Goal: Task Accomplishment & Management: Complete application form

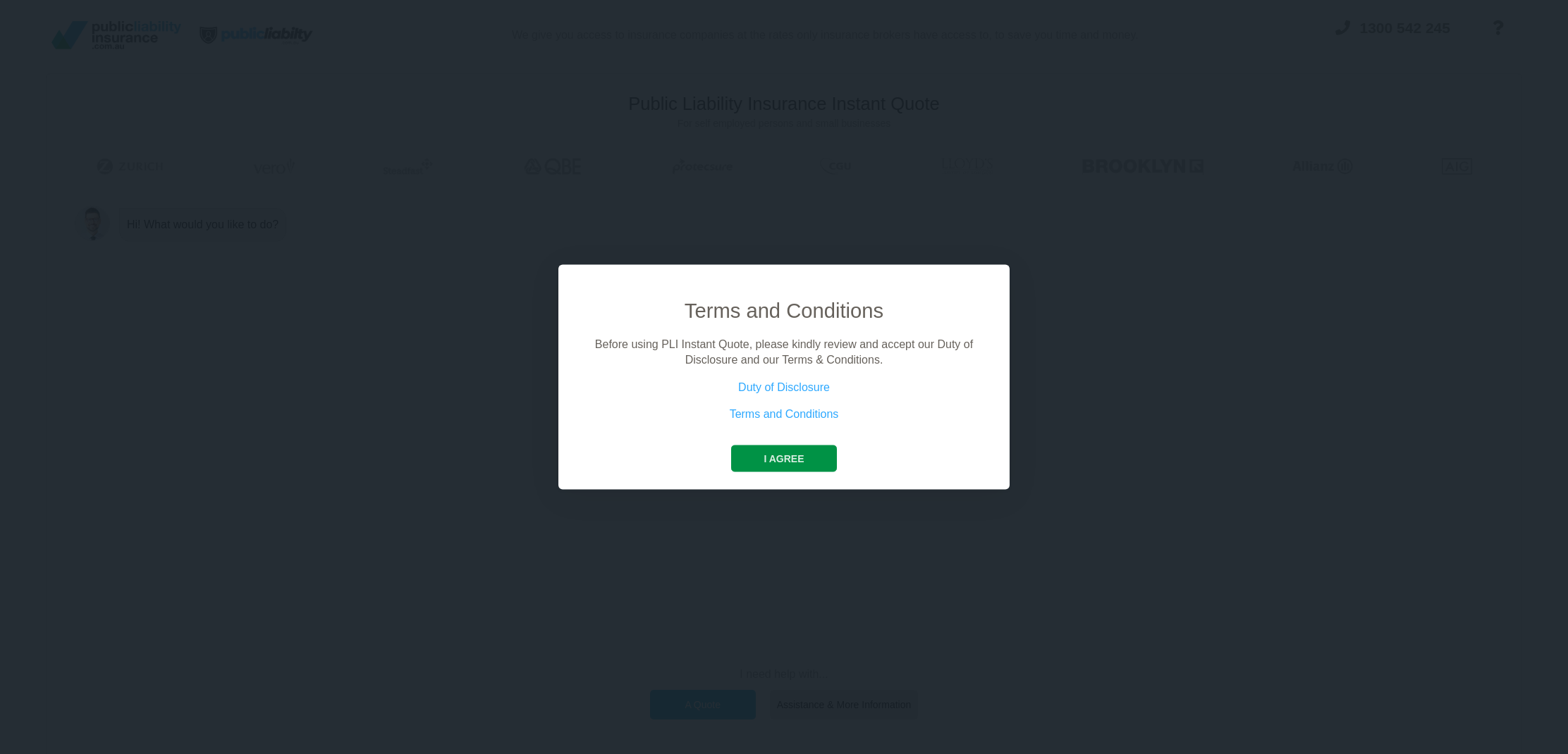
click at [799, 454] on button "I agree" at bounding box center [784, 458] width 105 height 27
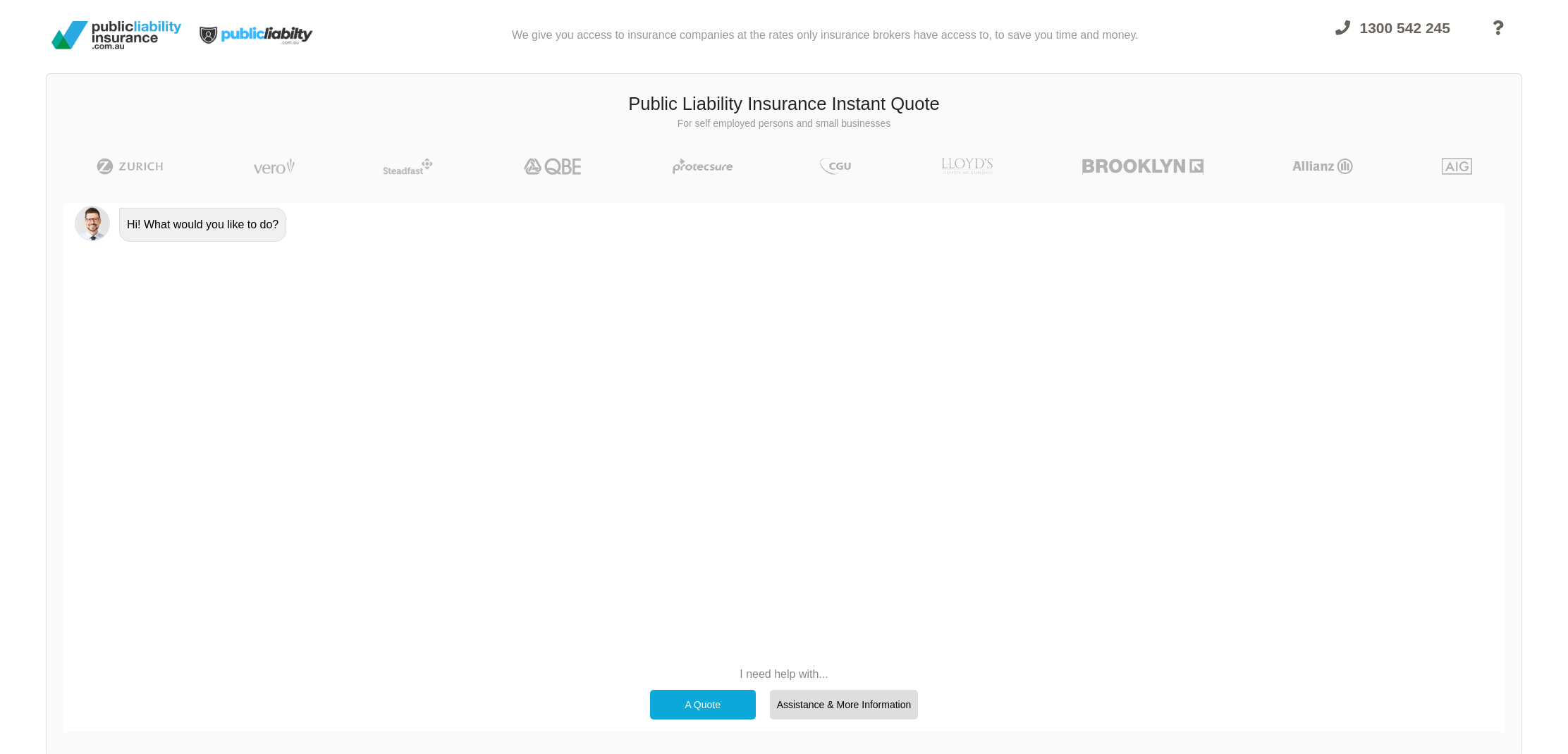
click at [733, 690] on div "A Quote" at bounding box center [703, 704] width 106 height 30
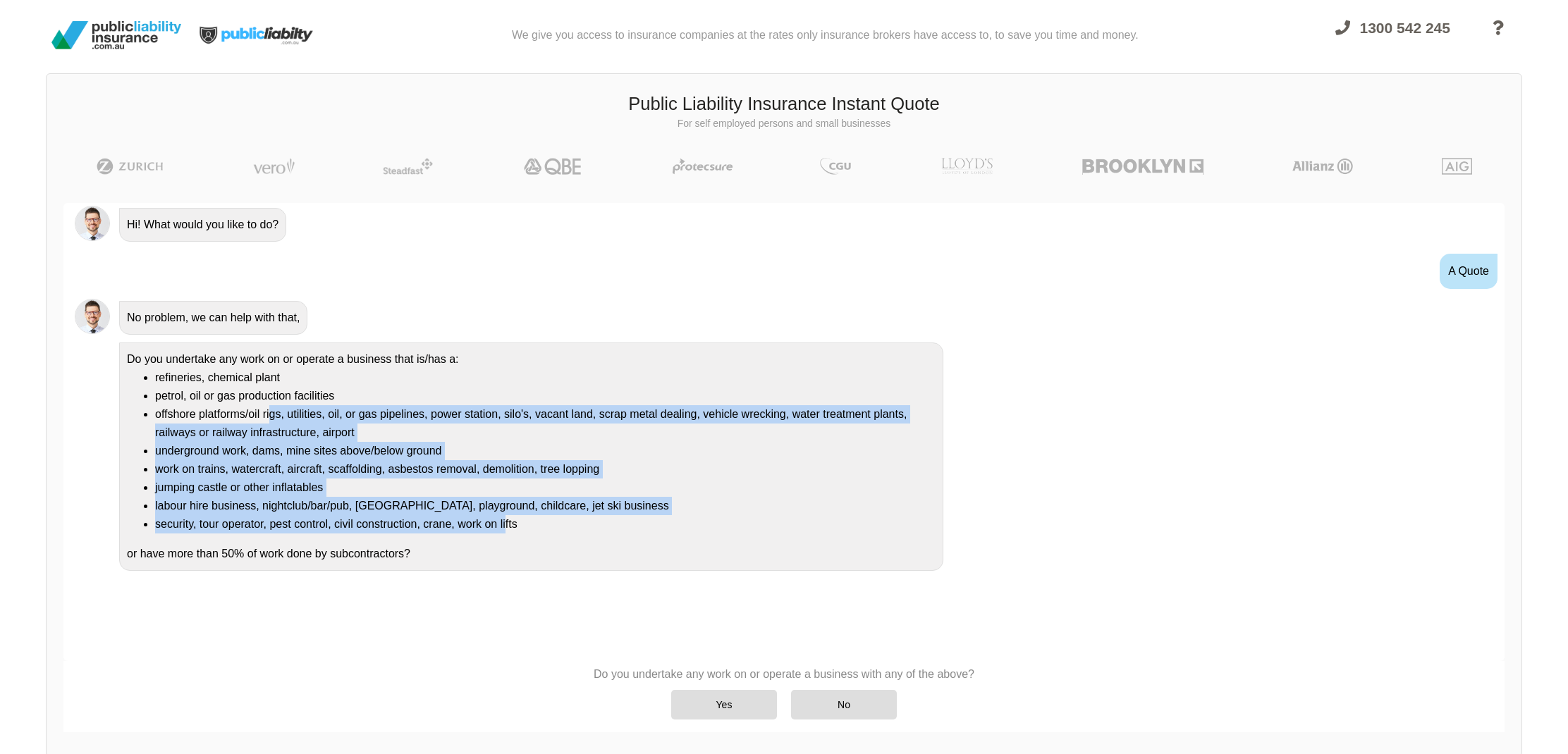
drag, startPoint x: 272, startPoint y: 408, endPoint x: 498, endPoint y: 504, distance: 245.5
click at [506, 524] on ul "refineries, chemical plant petrol, oil or gas production facilities offshore pl…" at bounding box center [530, 451] width 809 height 165
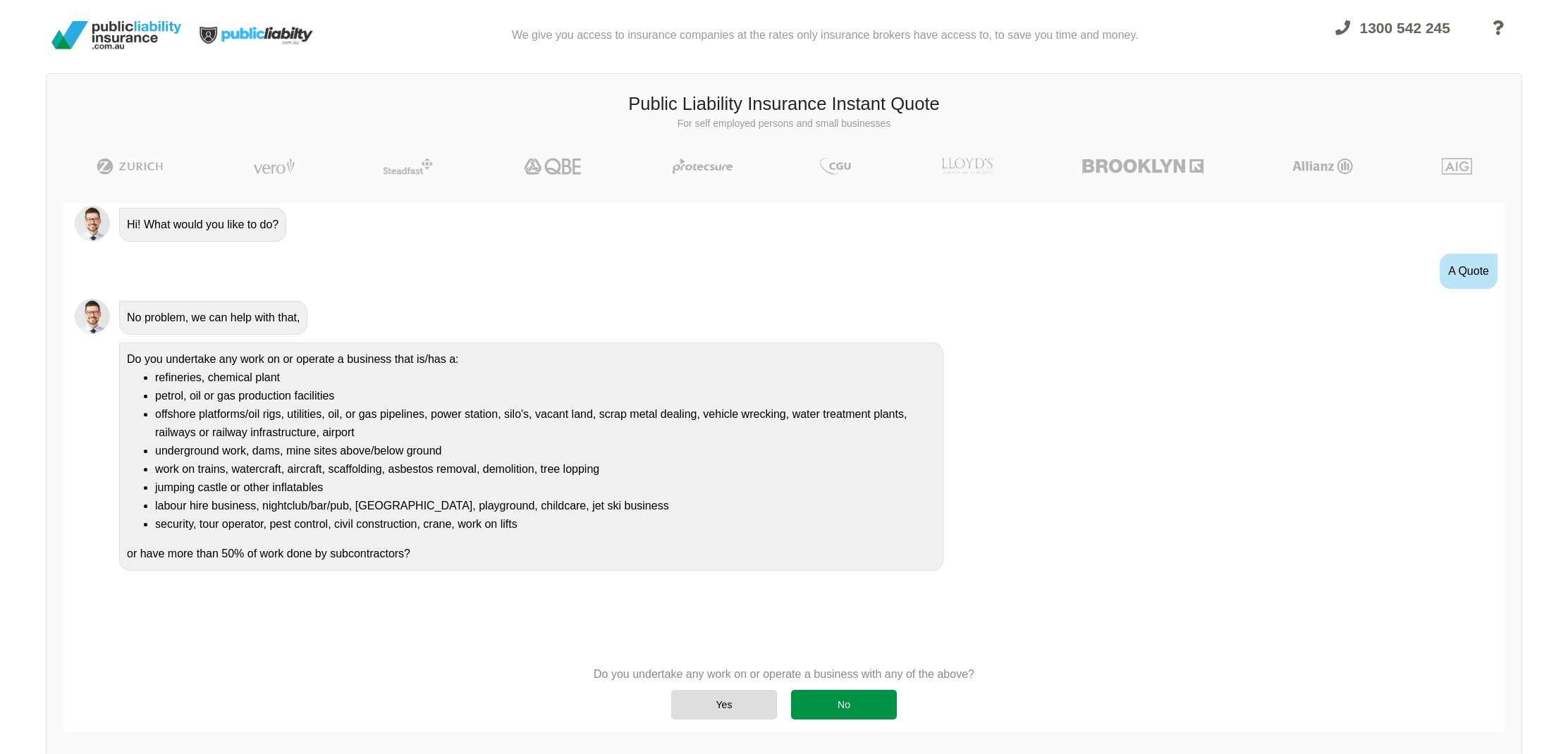
click at [839, 708] on div "No" at bounding box center [843, 704] width 106 height 30
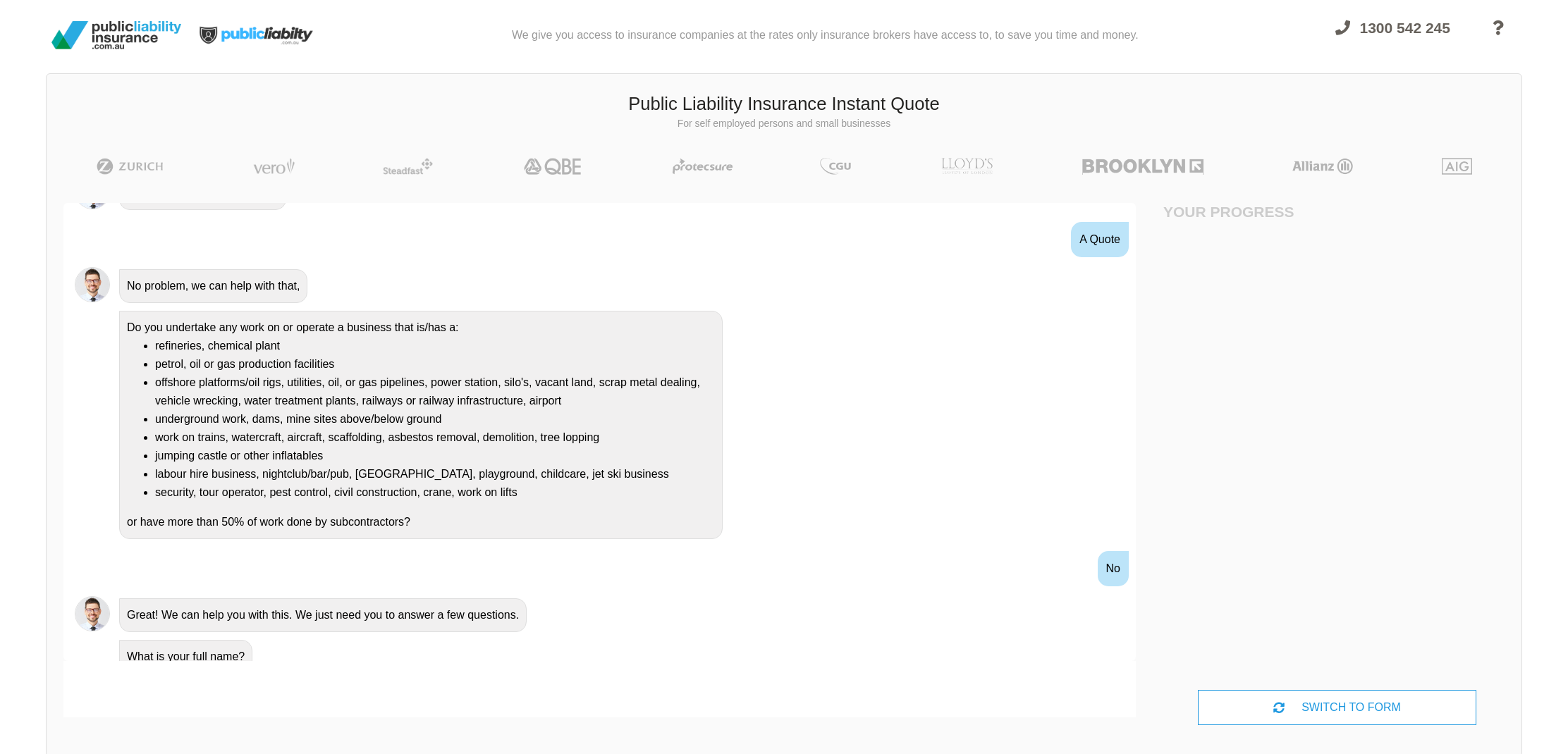
scroll to position [48, 0]
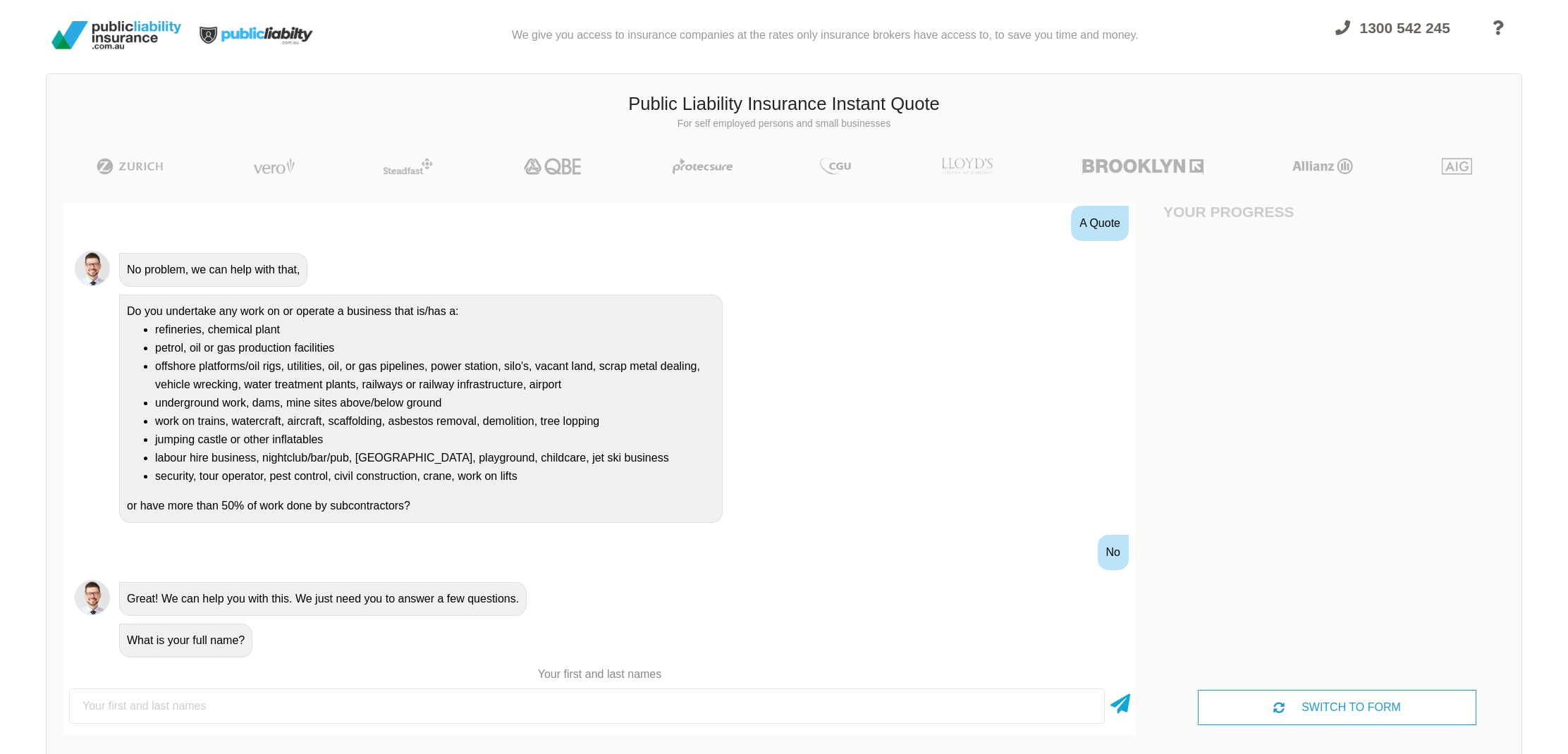
click at [418, 697] on input "text" at bounding box center [587, 706] width 1035 height 36
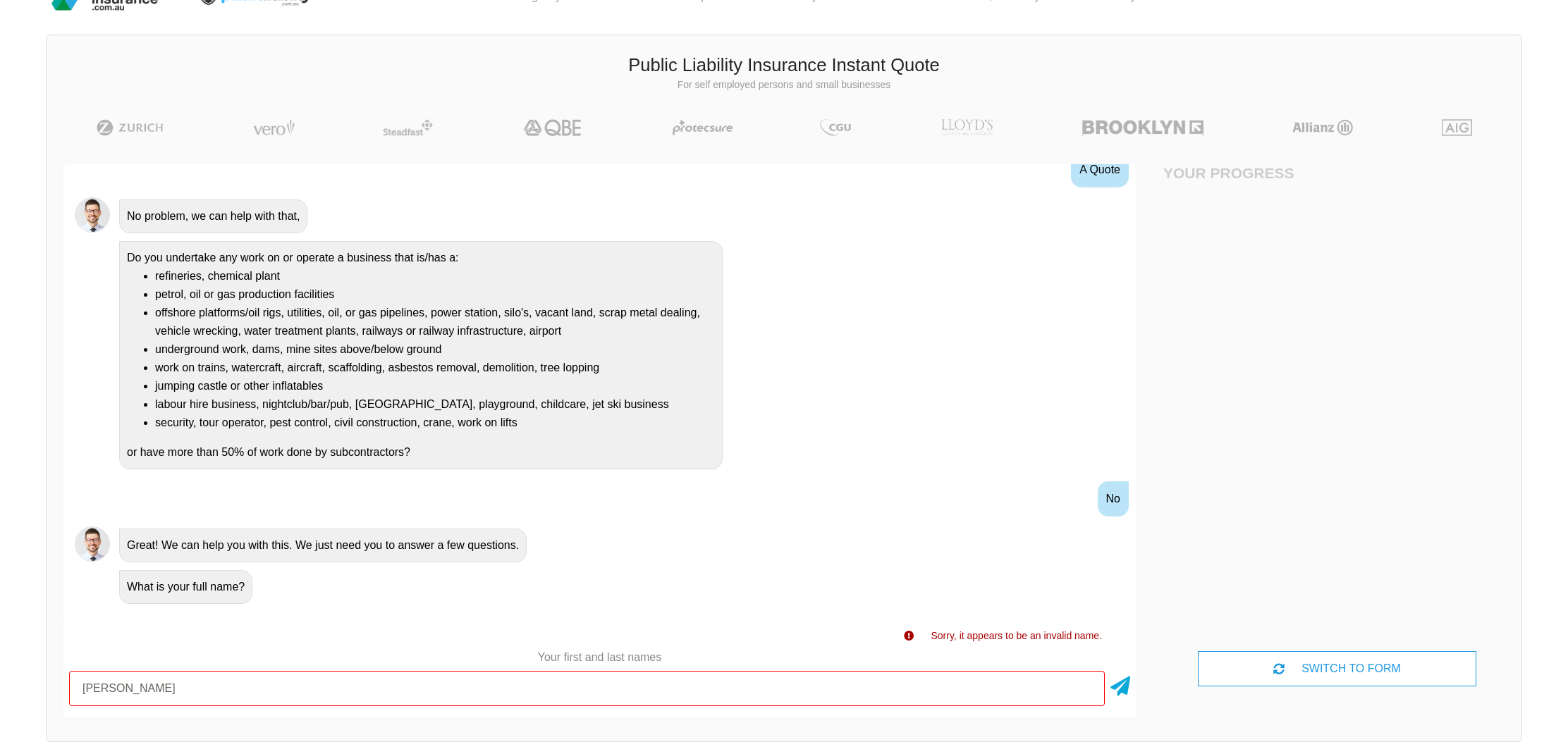
scroll to position [41, 0]
drag, startPoint x: 395, startPoint y: 675, endPoint x: 225, endPoint y: 679, distance: 170.0
click at [225, 679] on input "[PERSON_NAME]" at bounding box center [587, 686] width 1035 height 36
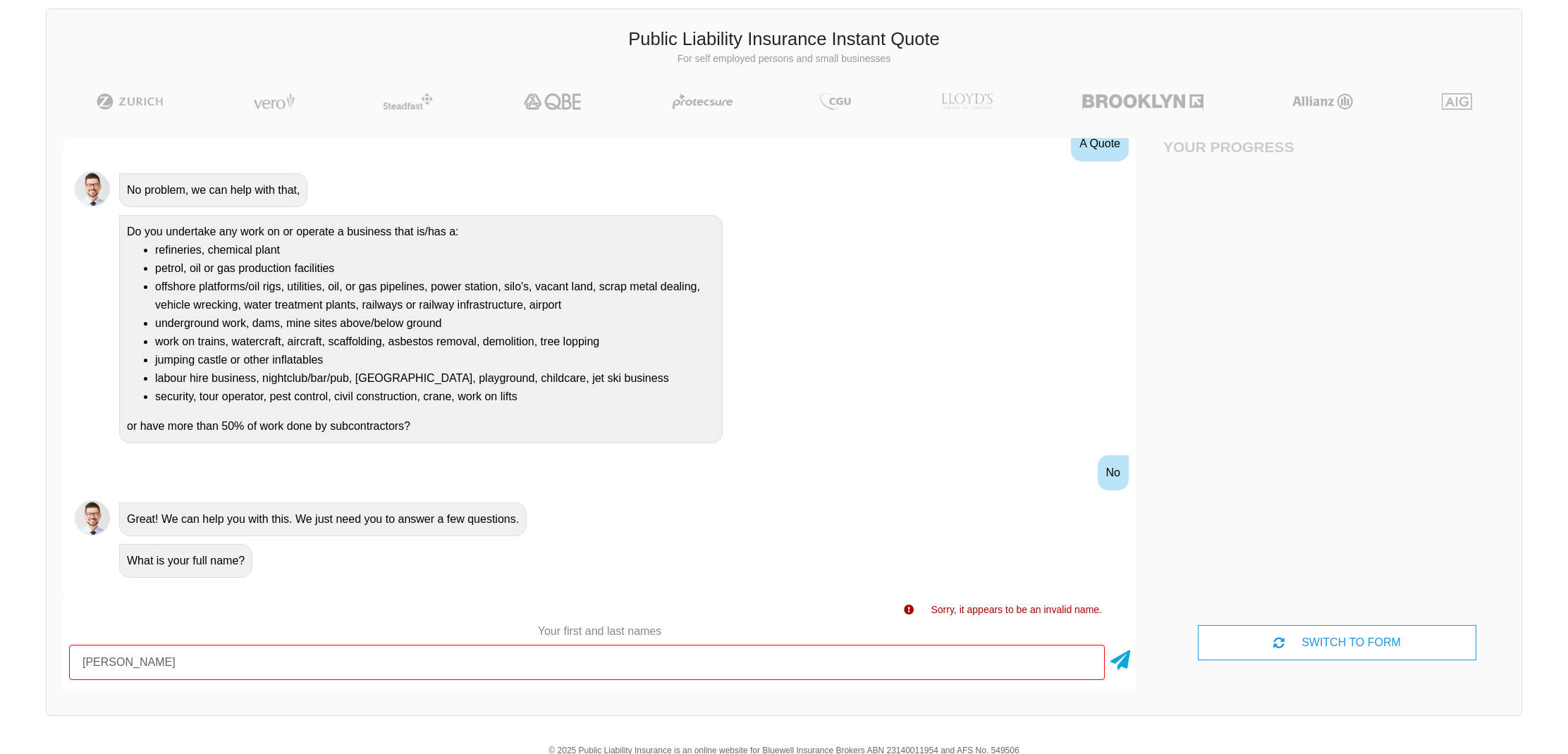
scroll to position [67, 0]
type input "[PERSON_NAME]"
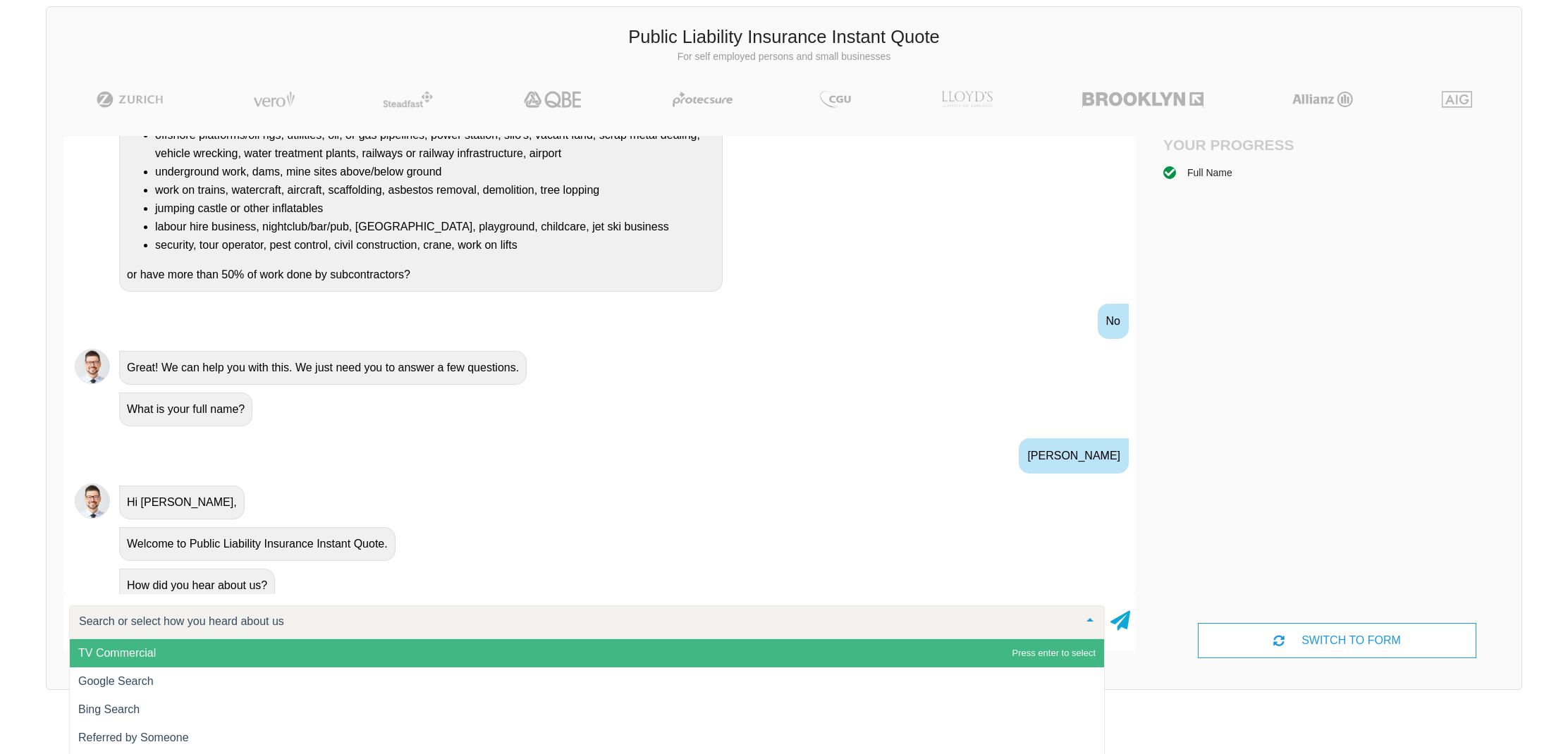
scroll to position [224, 0]
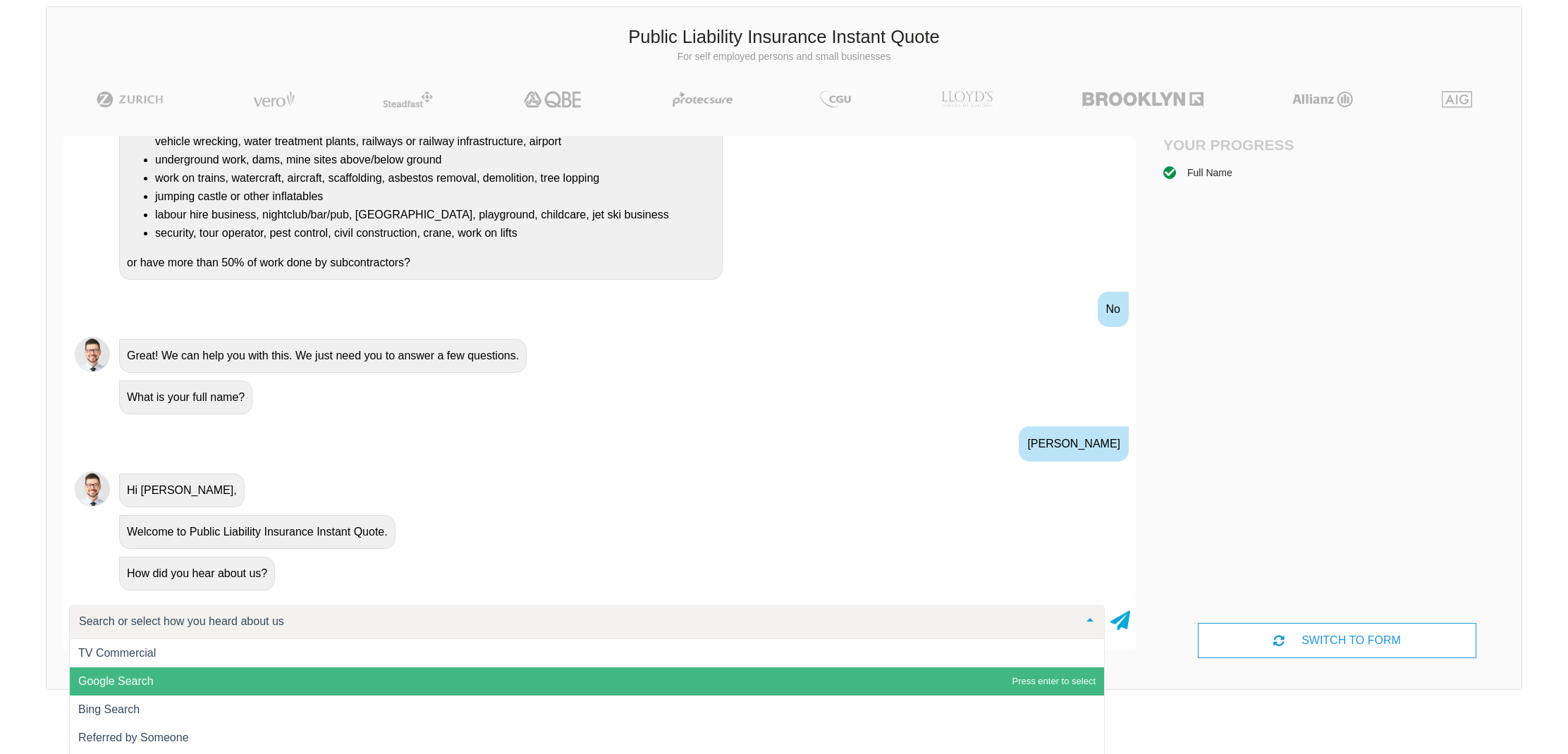
click at [193, 677] on span "Google Search" at bounding box center [587, 682] width 1034 height 28
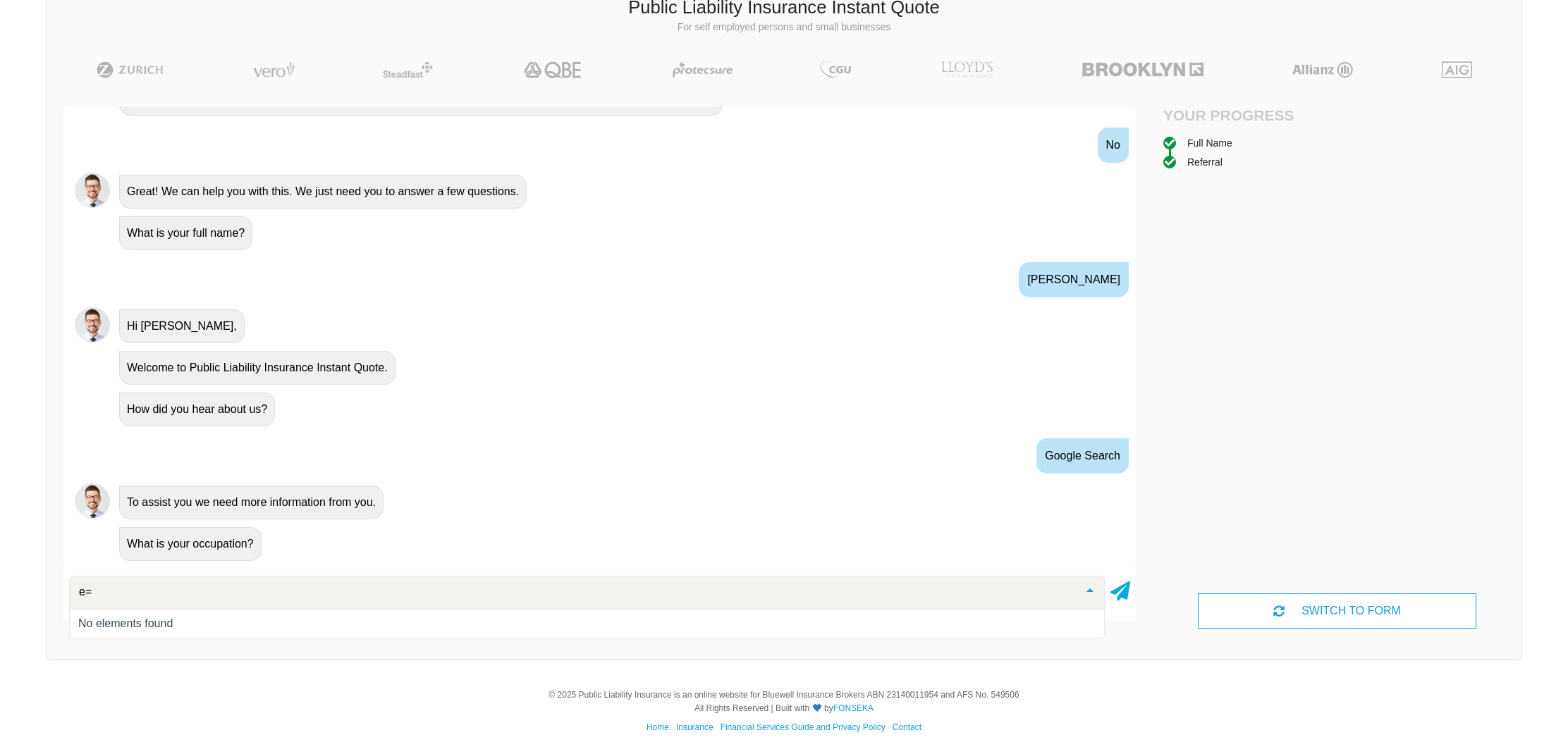
scroll to position [0, 0]
type input "e"
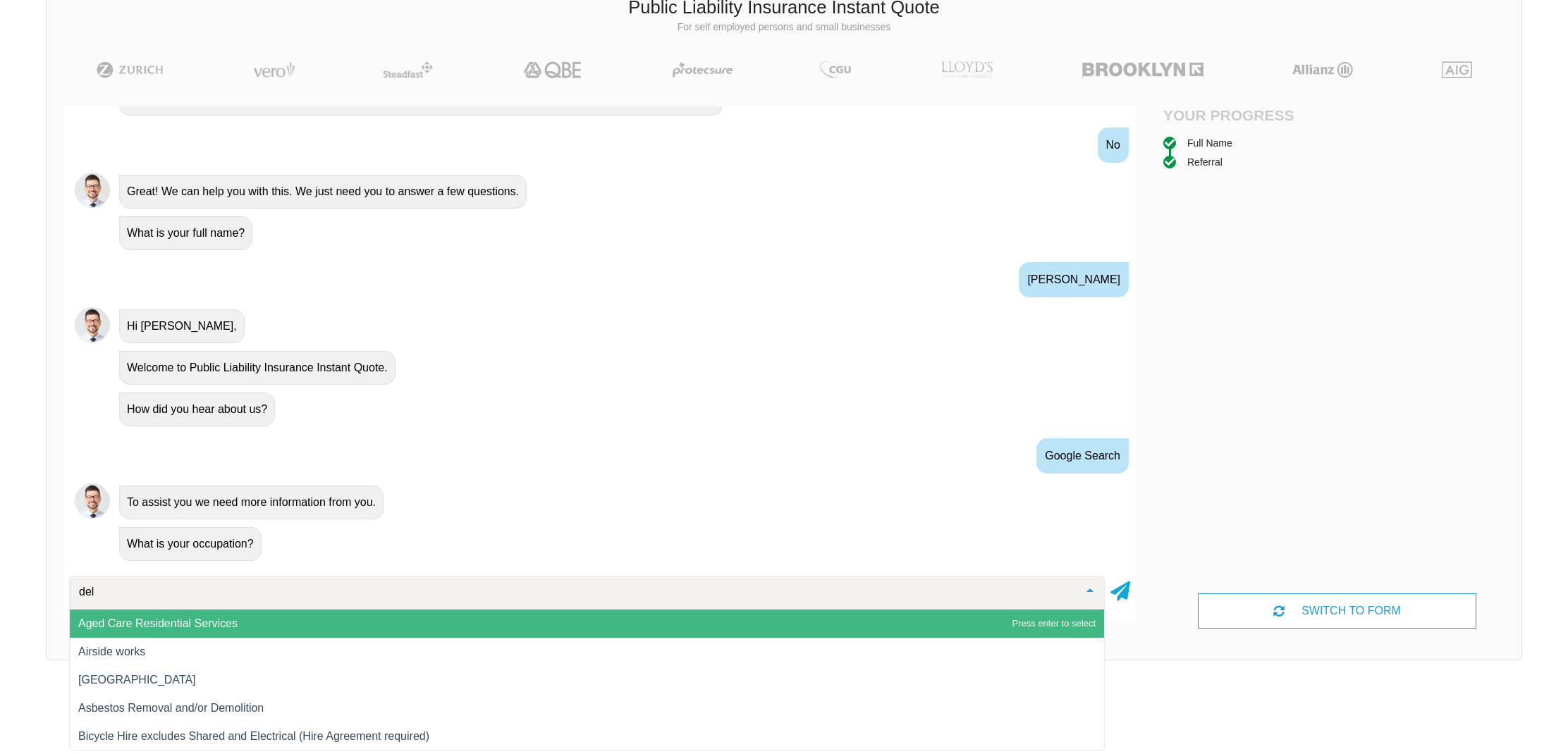
type input "deli"
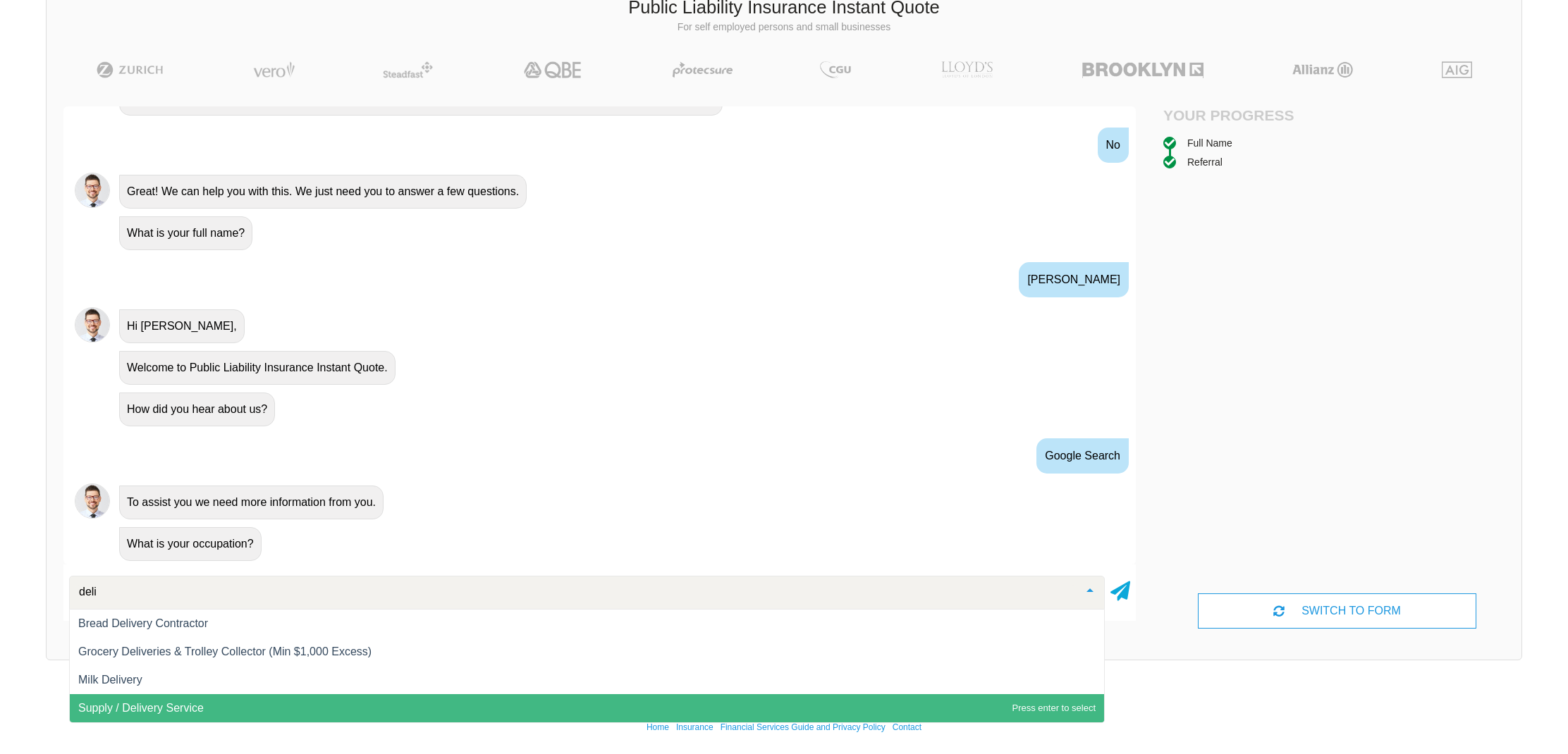
click at [277, 701] on span "Supply / Delivery Service" at bounding box center [587, 708] width 1034 height 28
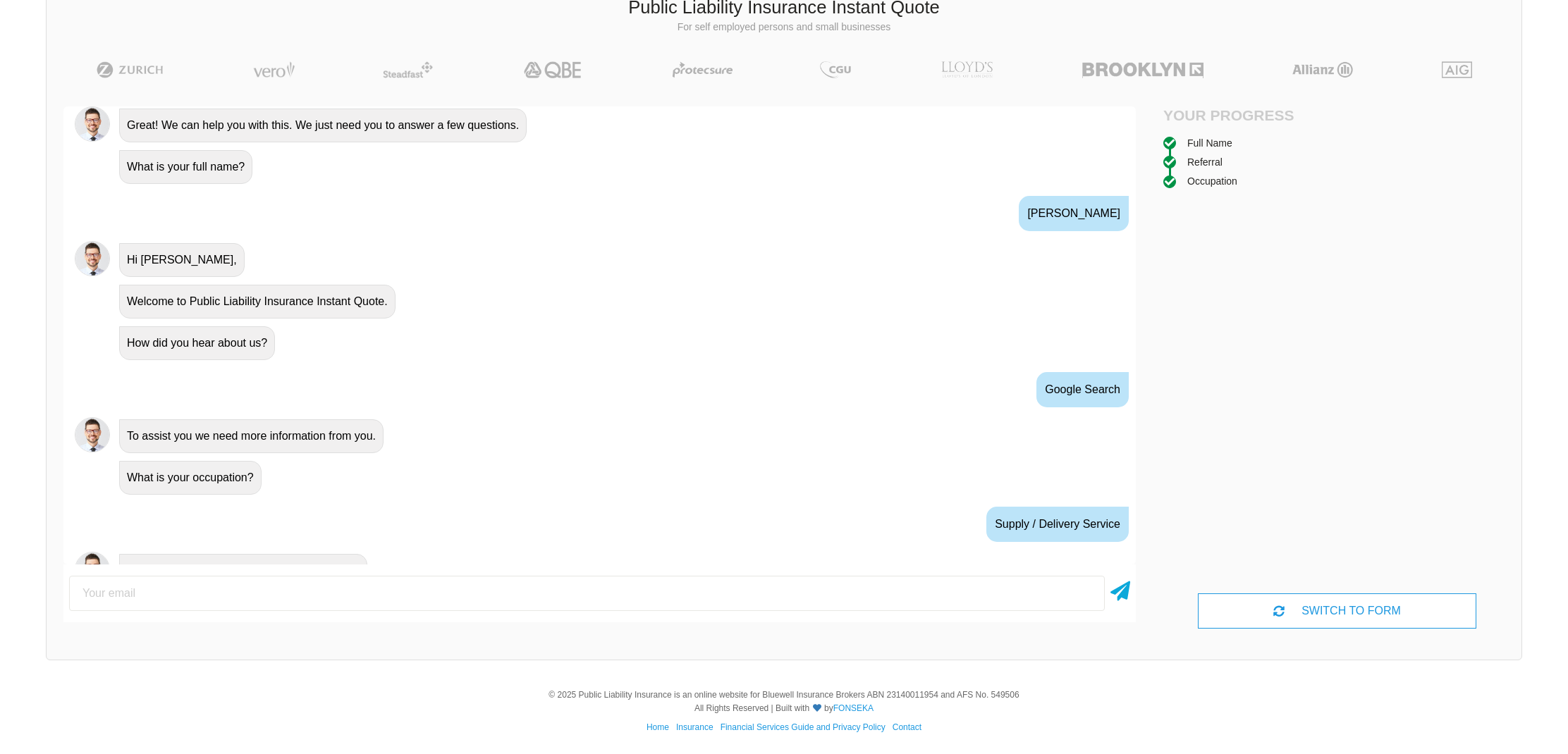
scroll to position [451, 0]
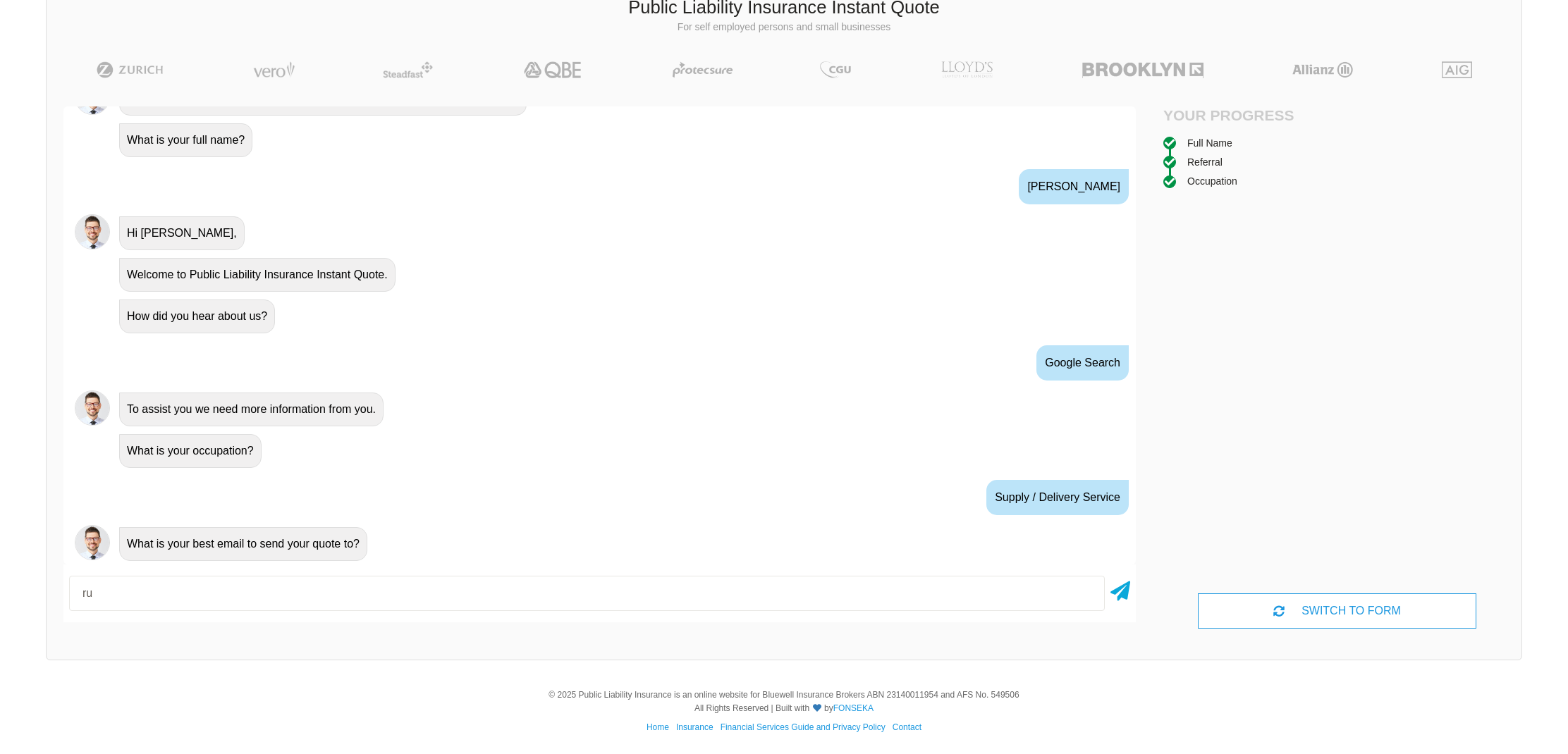
type input "r"
type input "[EMAIL_ADDRESS][DOMAIN_NAME]"
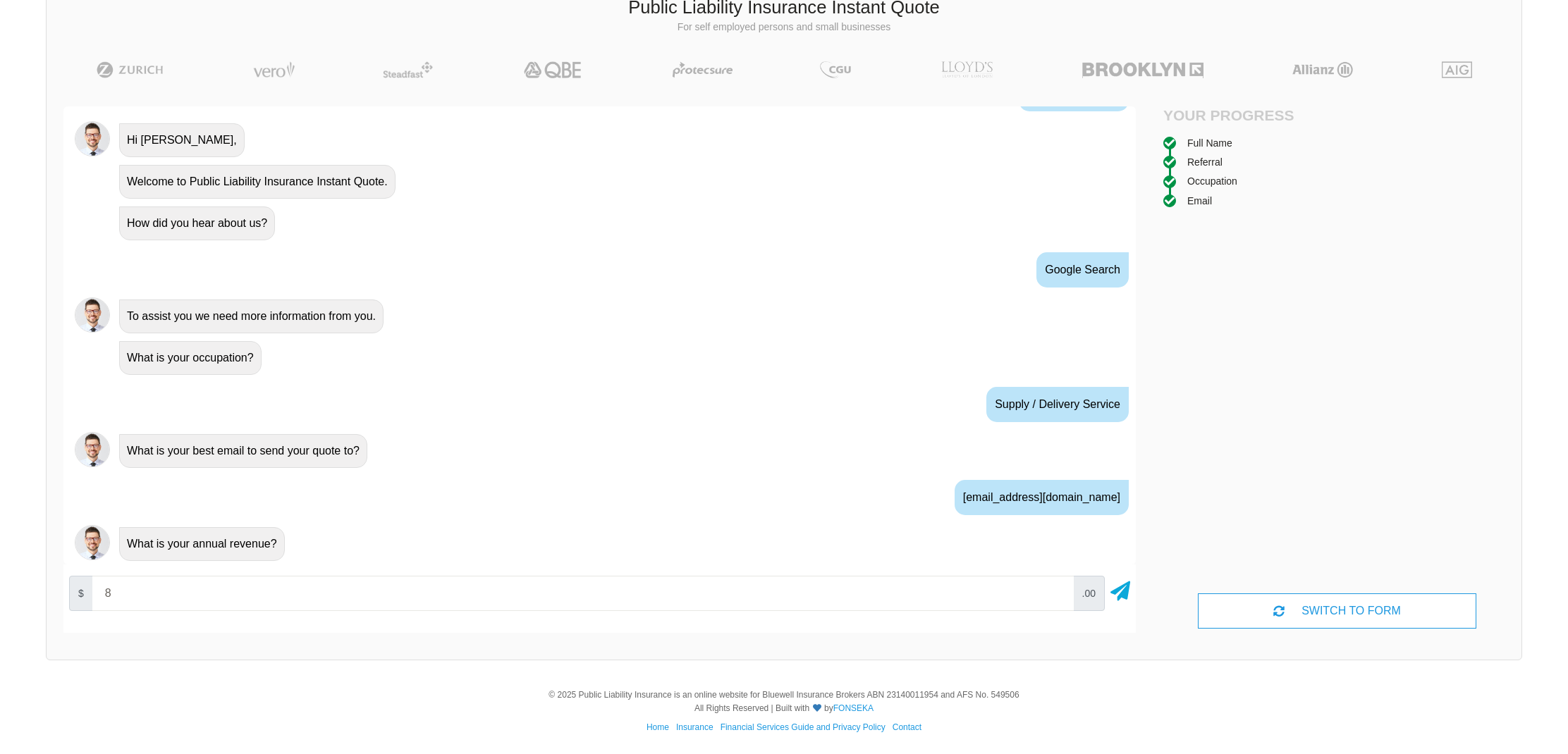
type input "80"
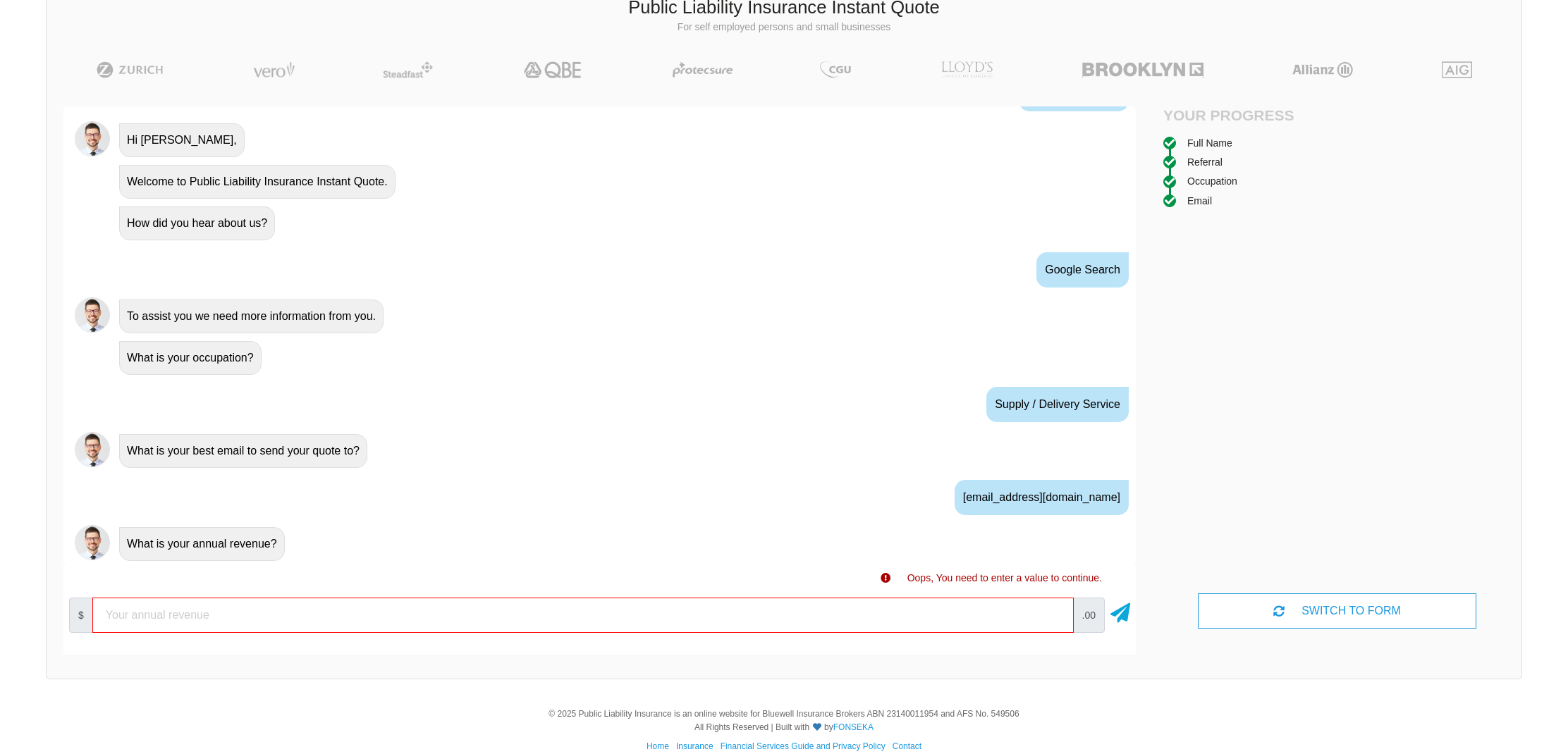
type input "80"
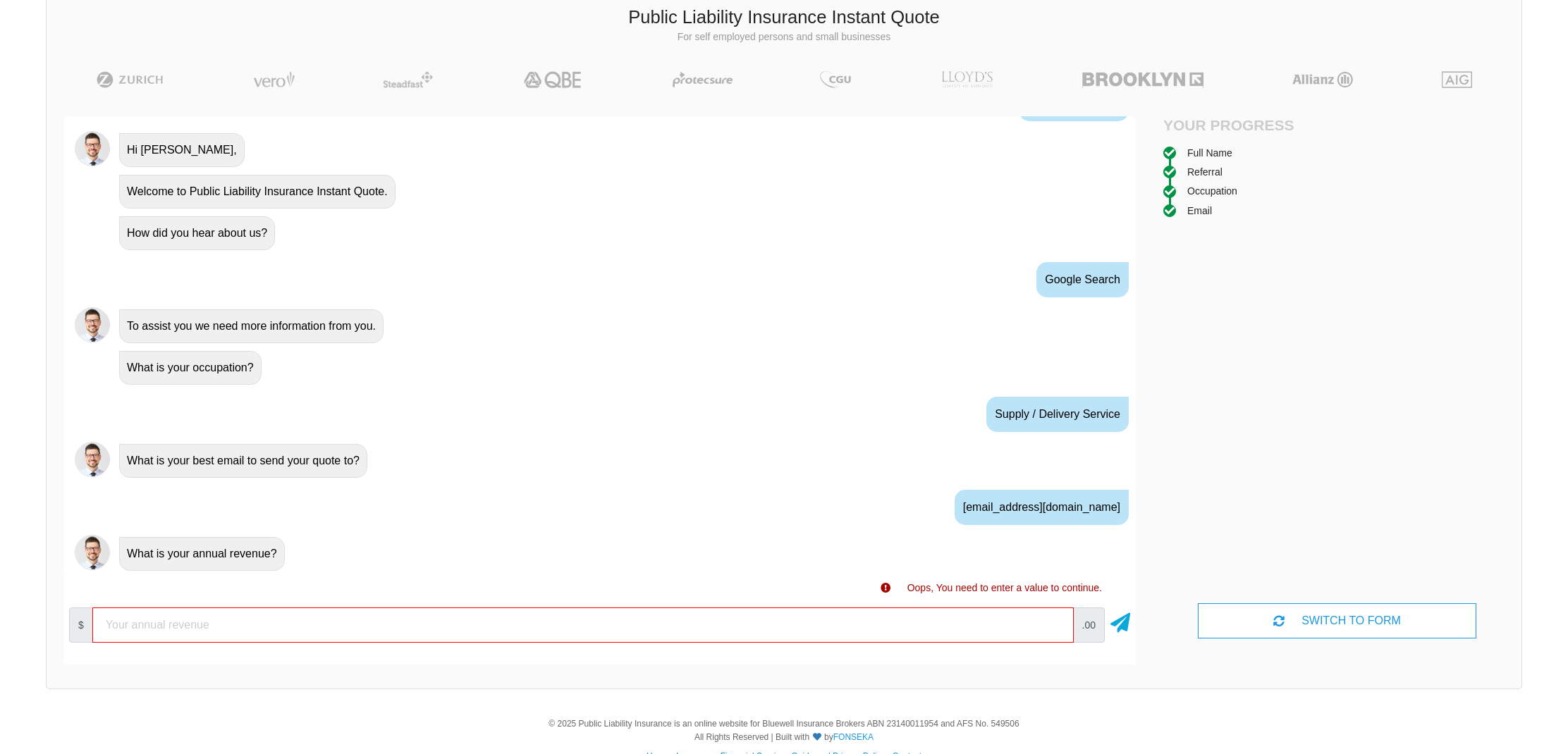
drag, startPoint x: 175, startPoint y: 626, endPoint x: 87, endPoint y: 614, distance: 88.8
click at [87, 614] on div "$ .00" at bounding box center [599, 625] width 1072 height 46
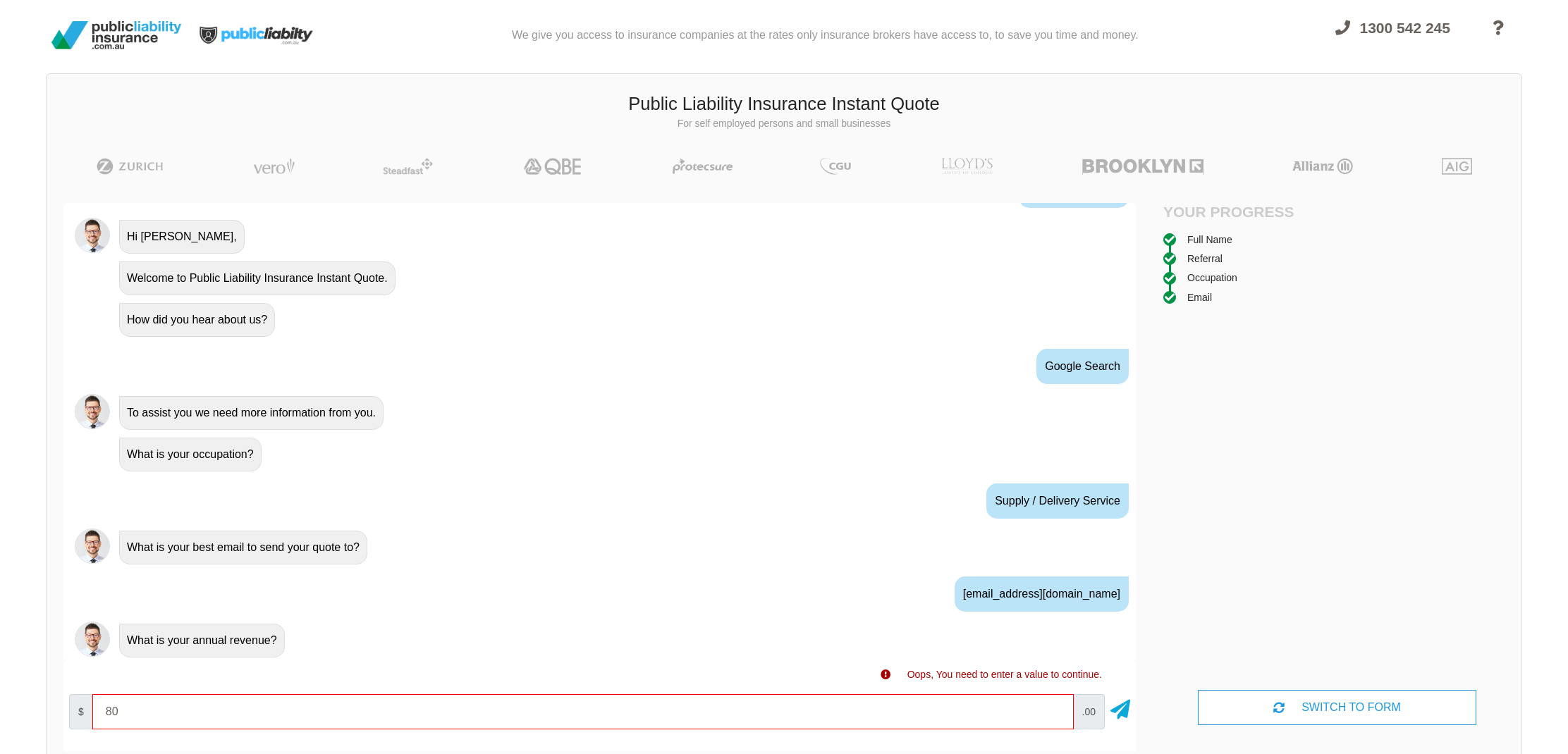
scroll to position [0, 0]
click at [1057, 710] on input "10000" at bounding box center [583, 711] width 981 height 36
click at [1055, 709] on input "20000" at bounding box center [583, 711] width 981 height 36
click at [1055, 709] on input "30000" at bounding box center [583, 711] width 981 height 36
click at [1055, 709] on input "40000" at bounding box center [583, 711] width 981 height 36
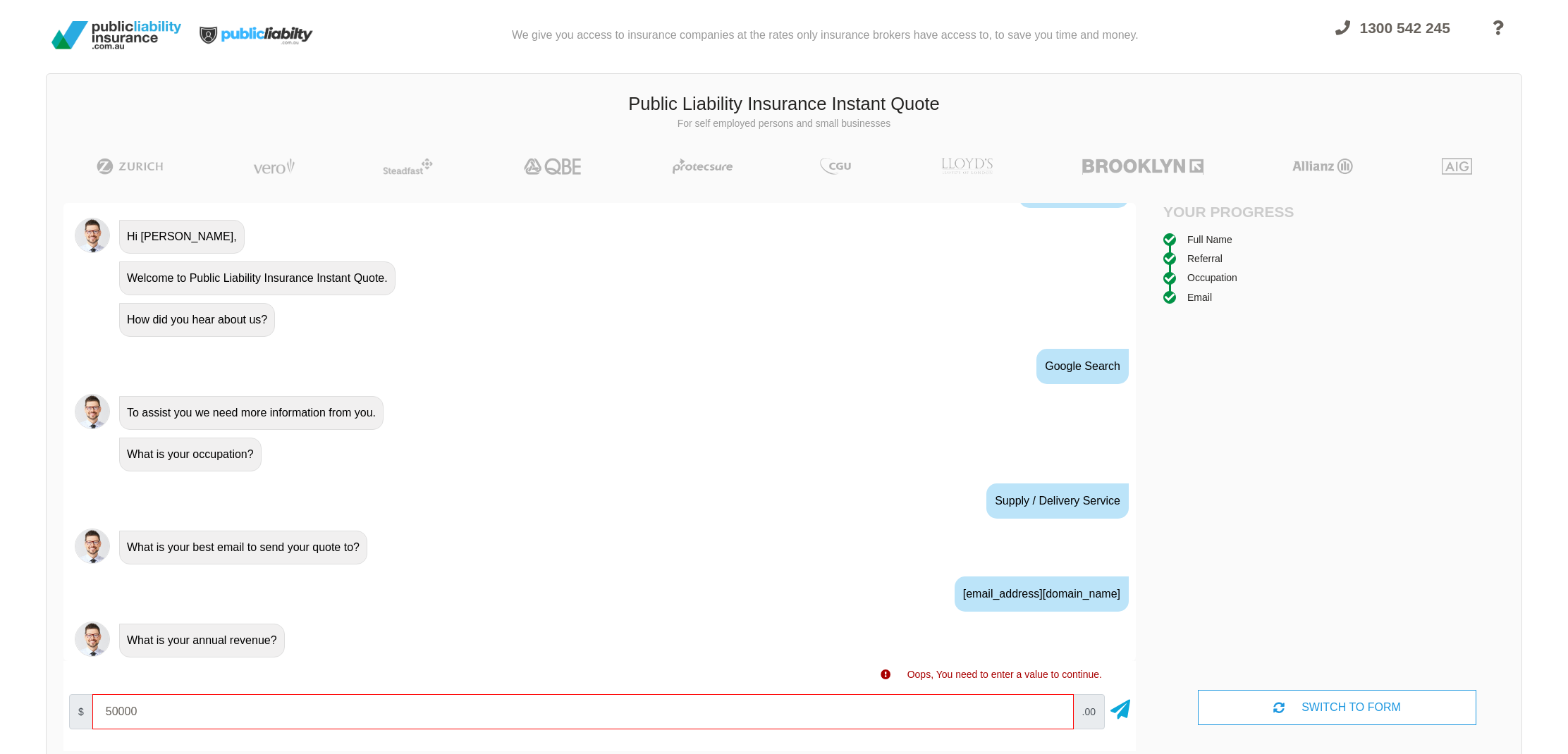
click at [1055, 709] on input "50000" at bounding box center [583, 711] width 981 height 36
click at [1055, 709] on input "60000" at bounding box center [583, 711] width 981 height 36
click at [1055, 709] on input "70000" at bounding box center [583, 711] width 981 height 36
type input "80000"
click at [1055, 709] on input "80000" at bounding box center [583, 711] width 981 height 36
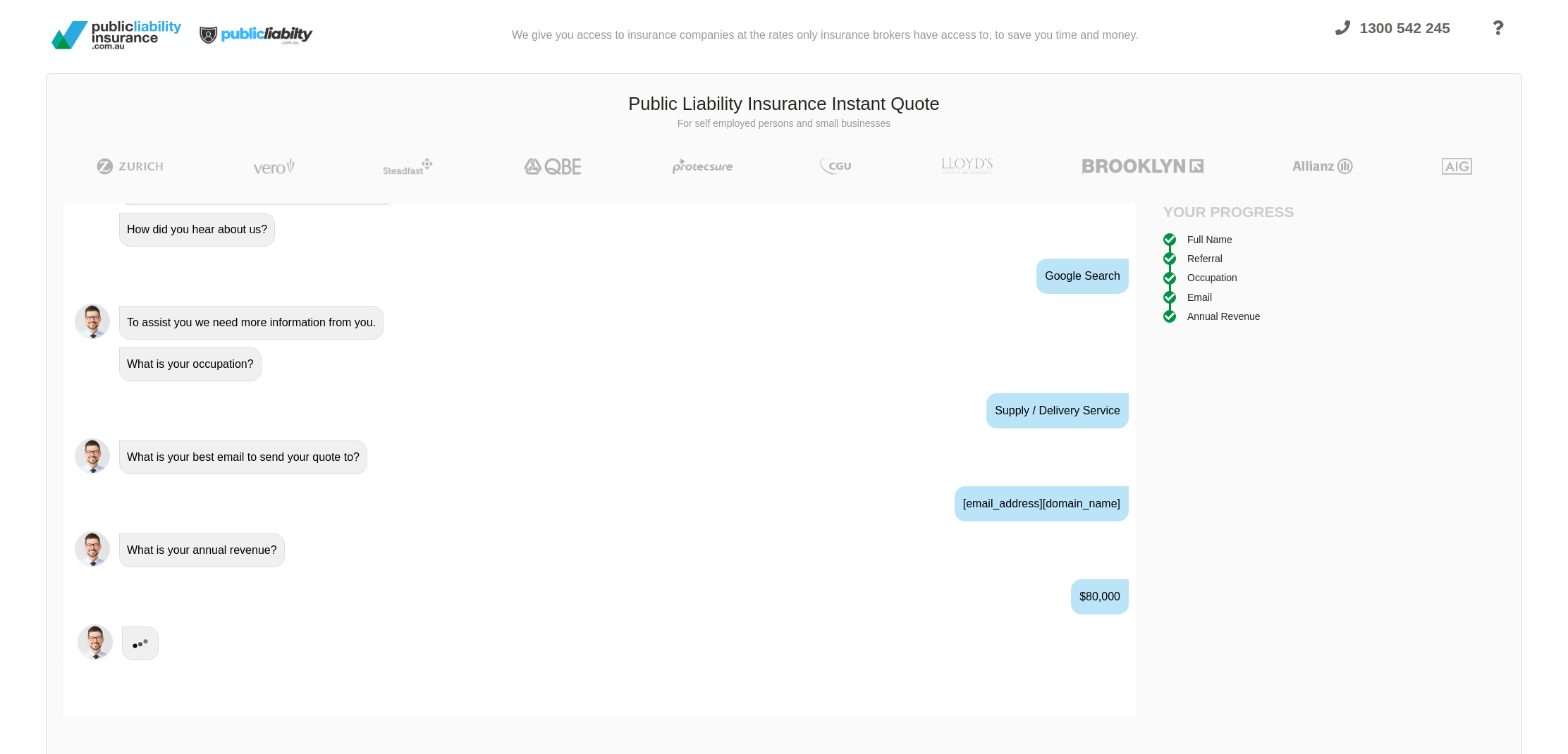
scroll to position [637, 0]
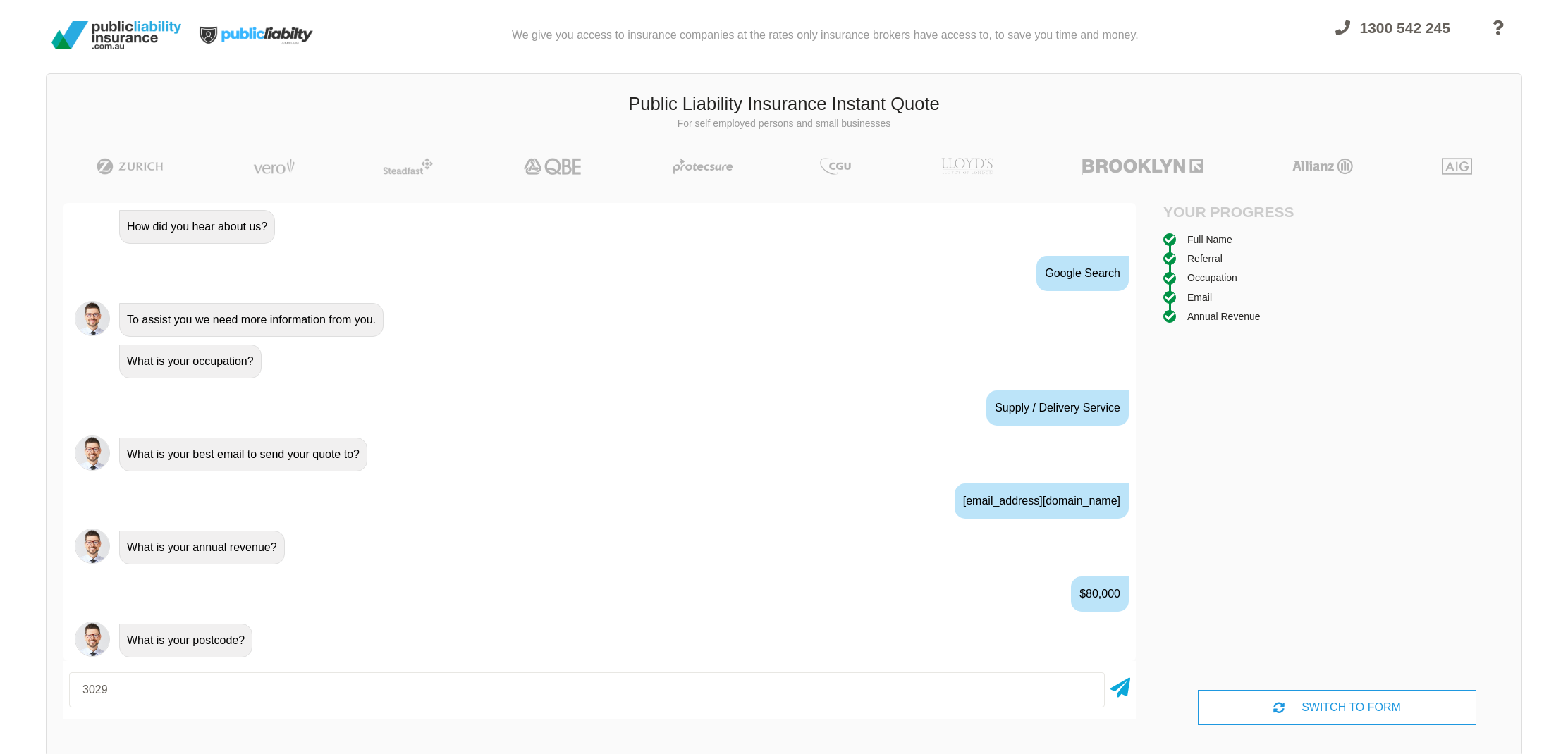
type input "3029"
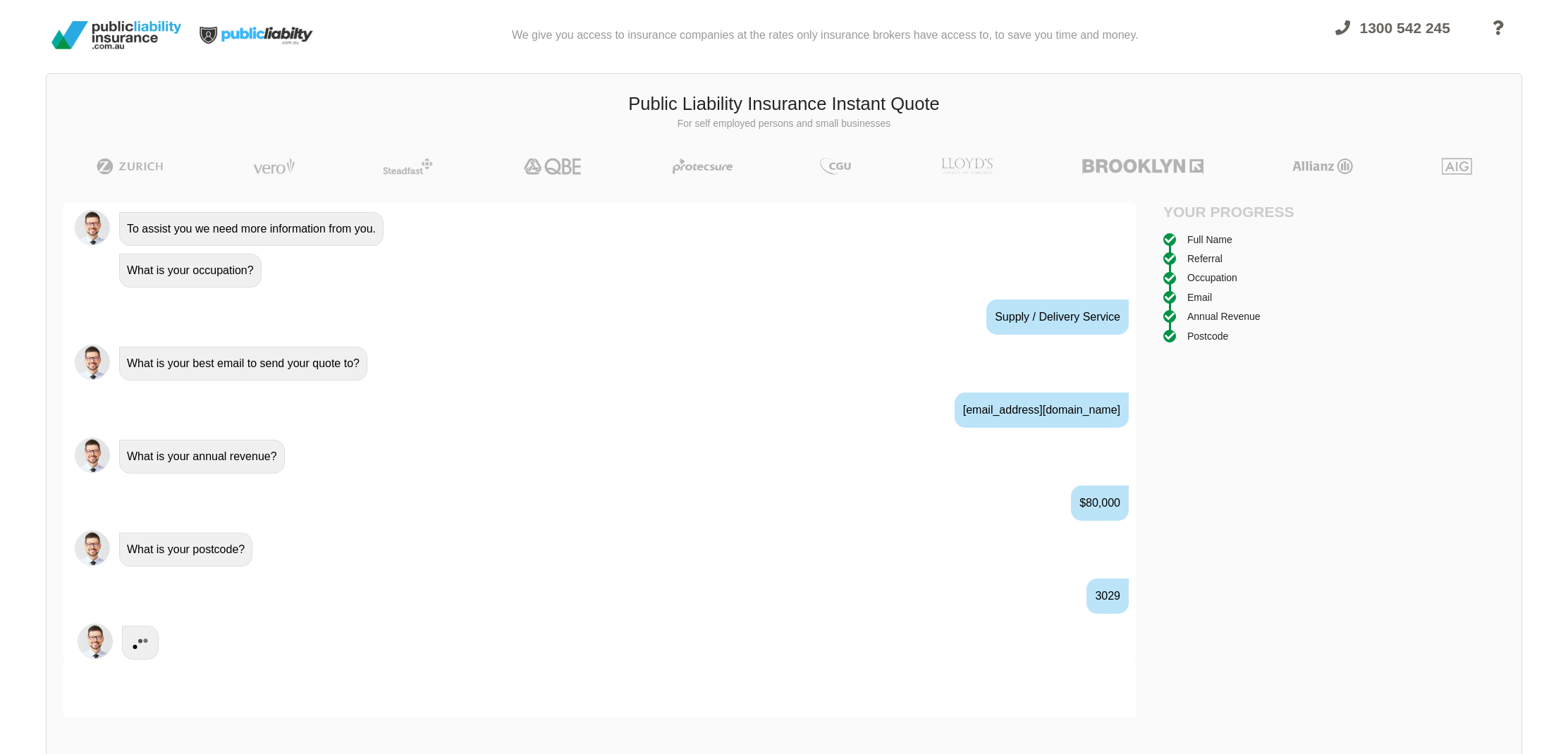
scroll to position [731, 0]
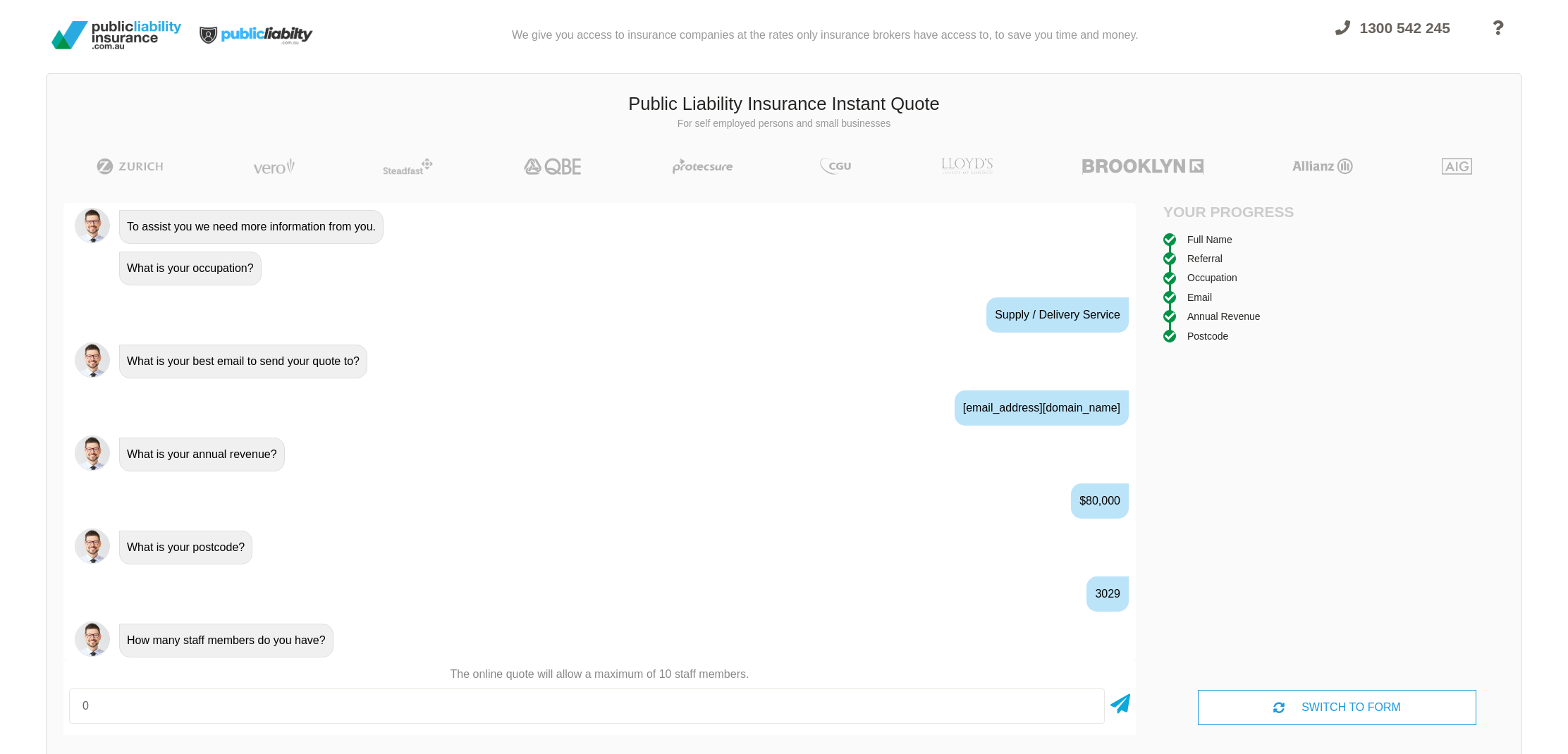
type input "0"
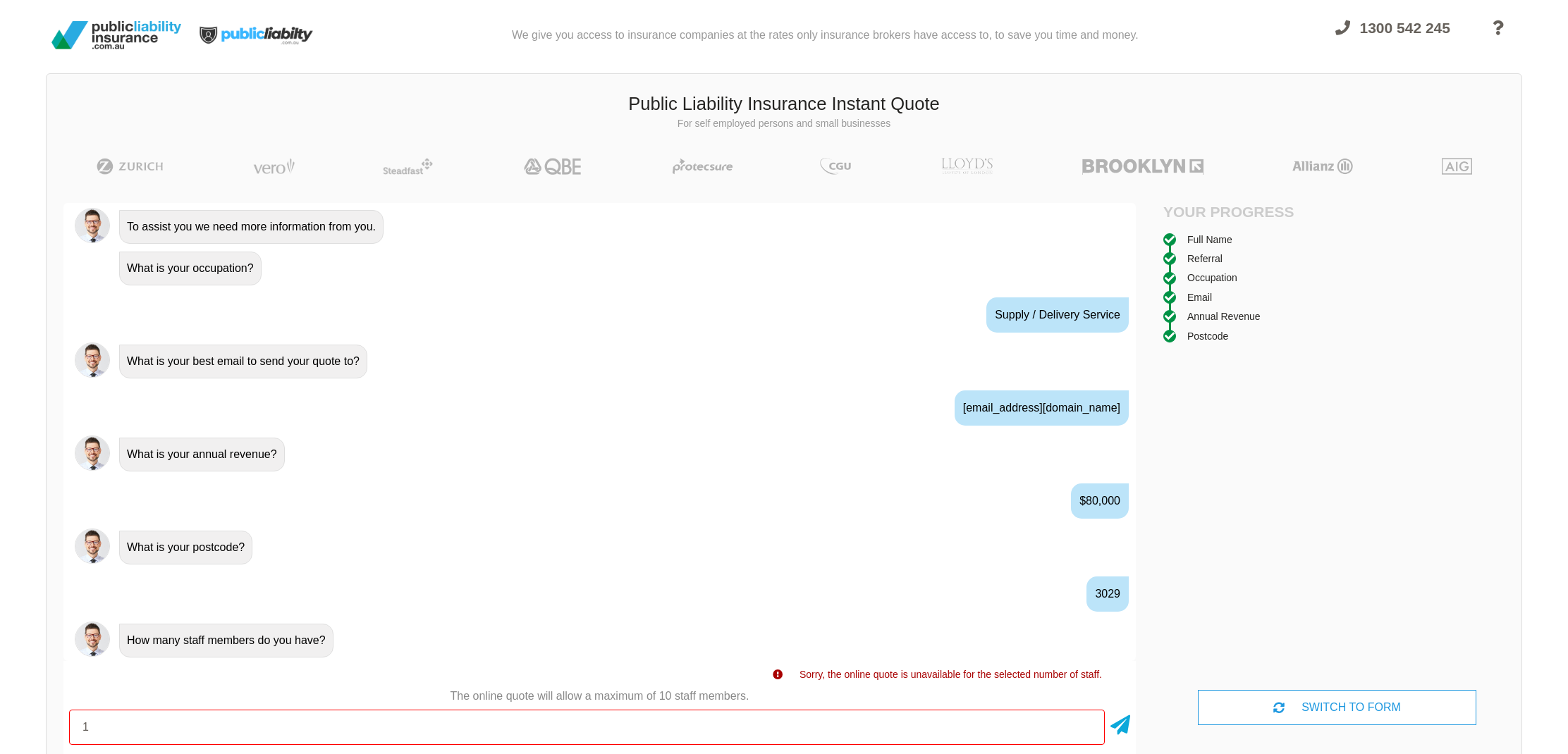
type input "1"
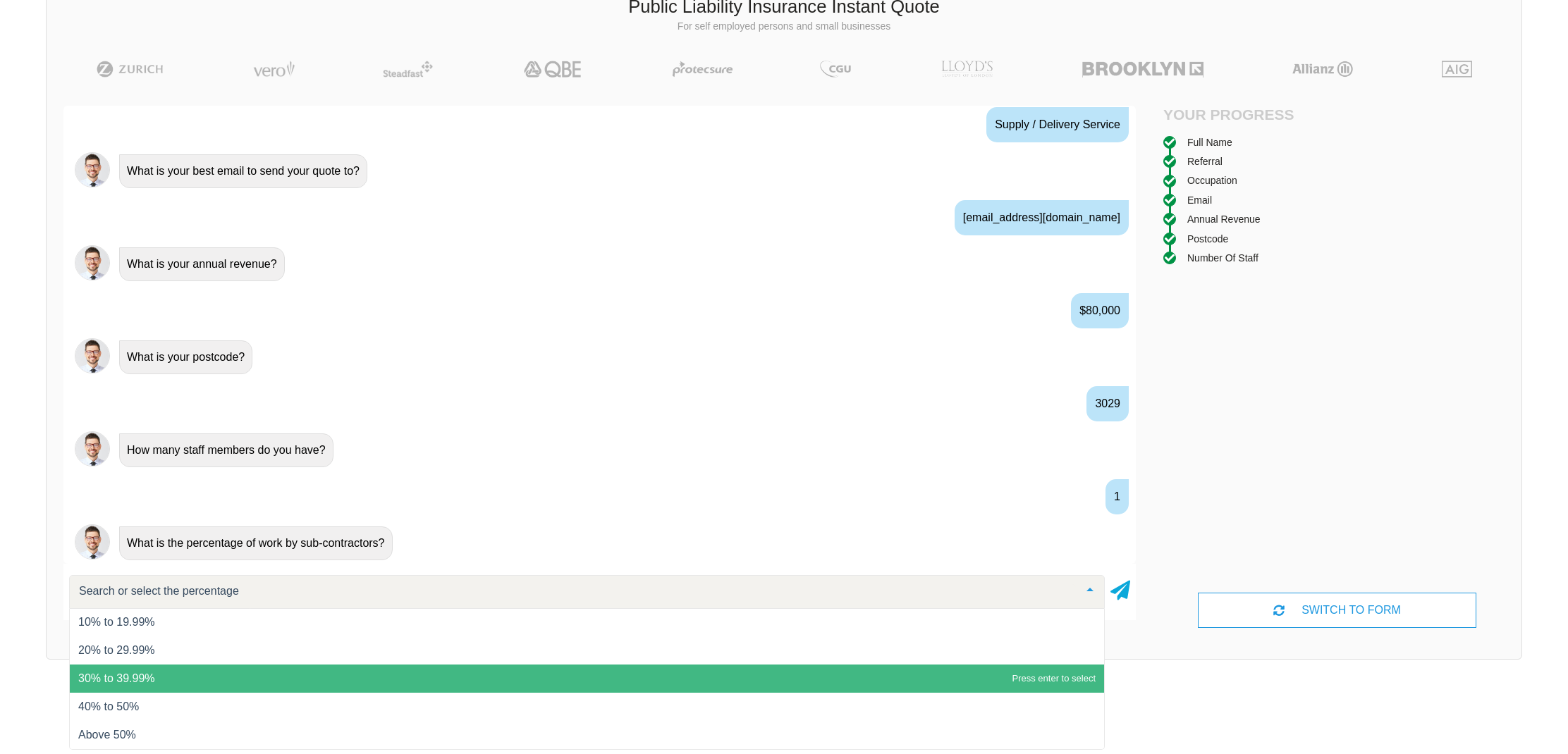
scroll to position [97, 0]
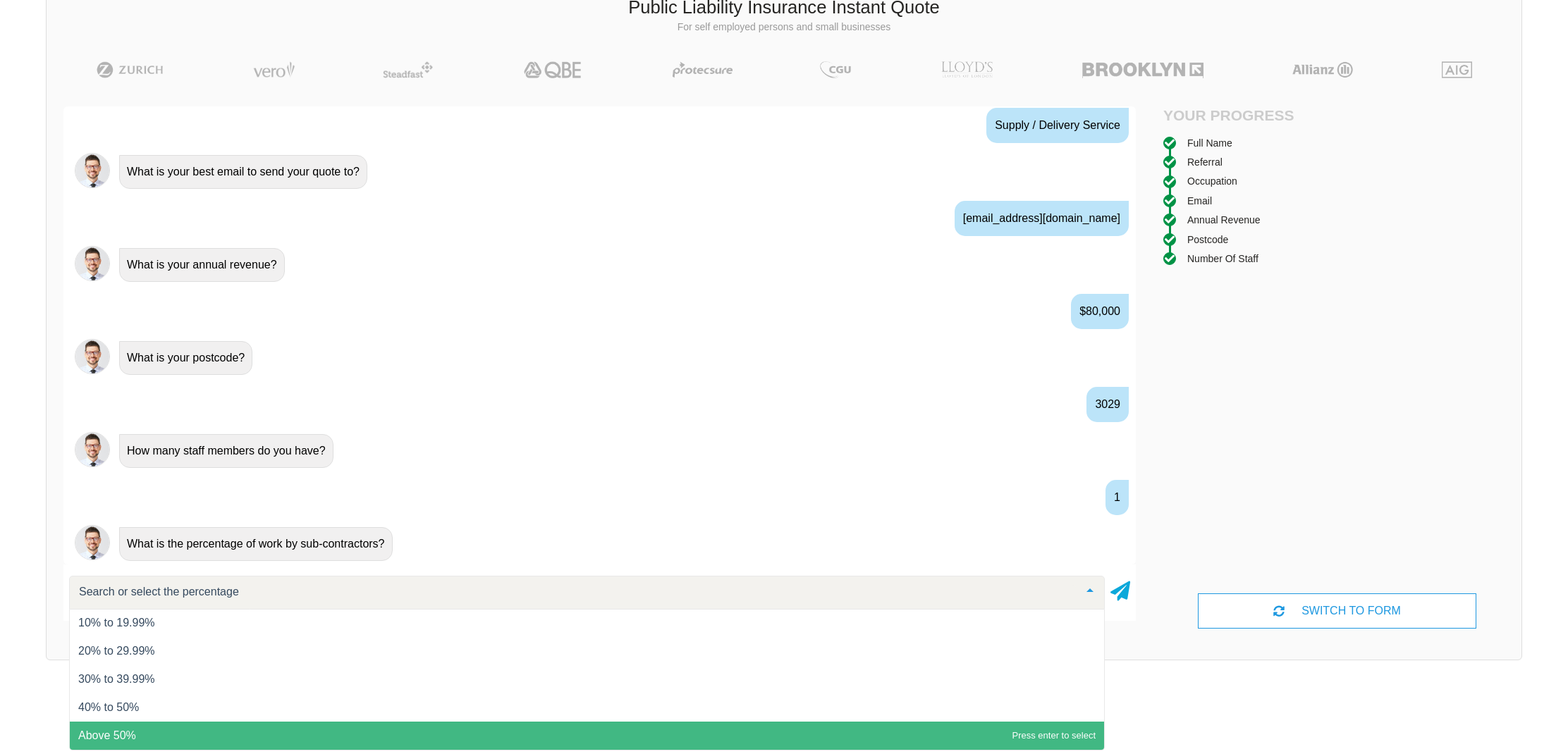
click at [605, 726] on span "Above 50%" at bounding box center [587, 736] width 1034 height 28
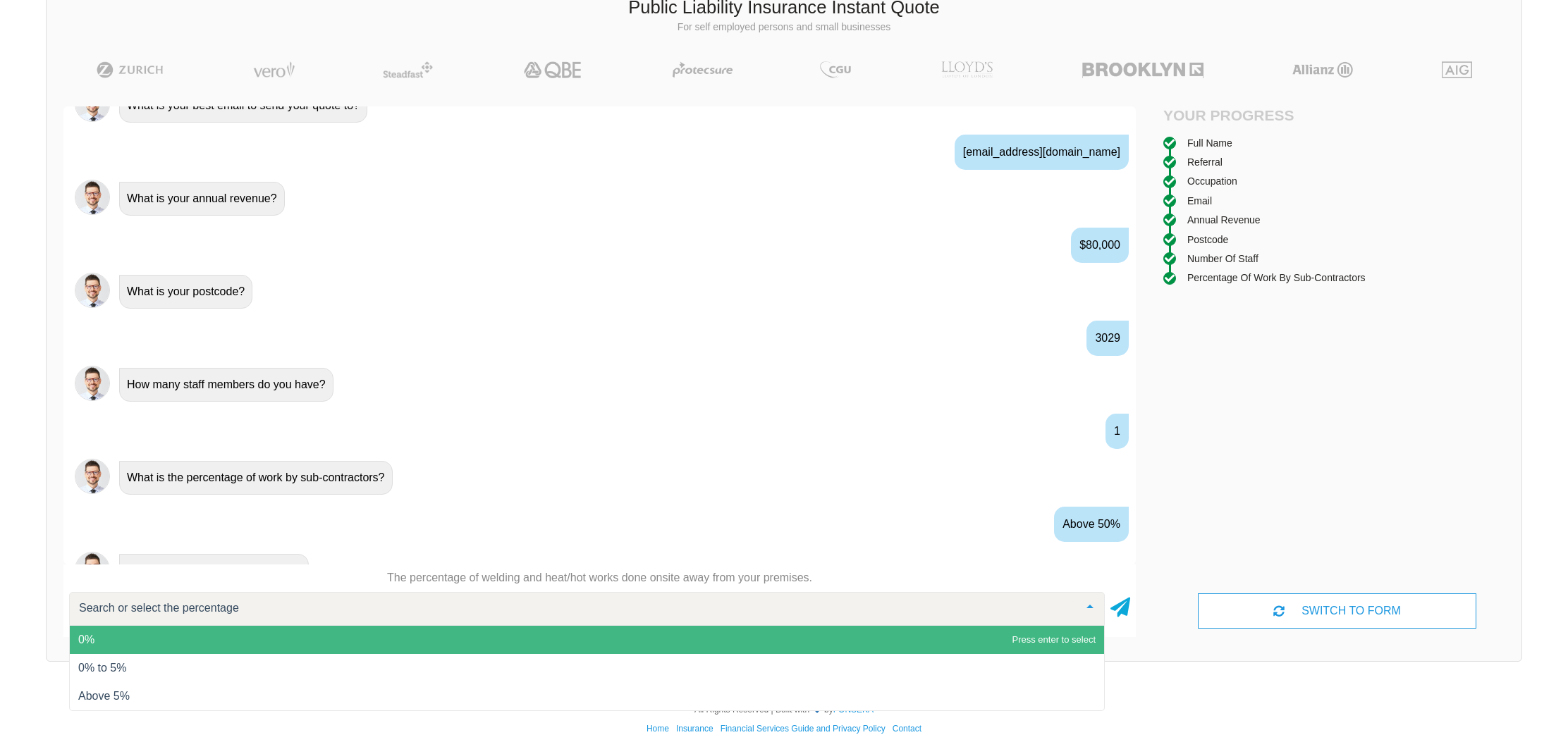
scroll to position [917, 0]
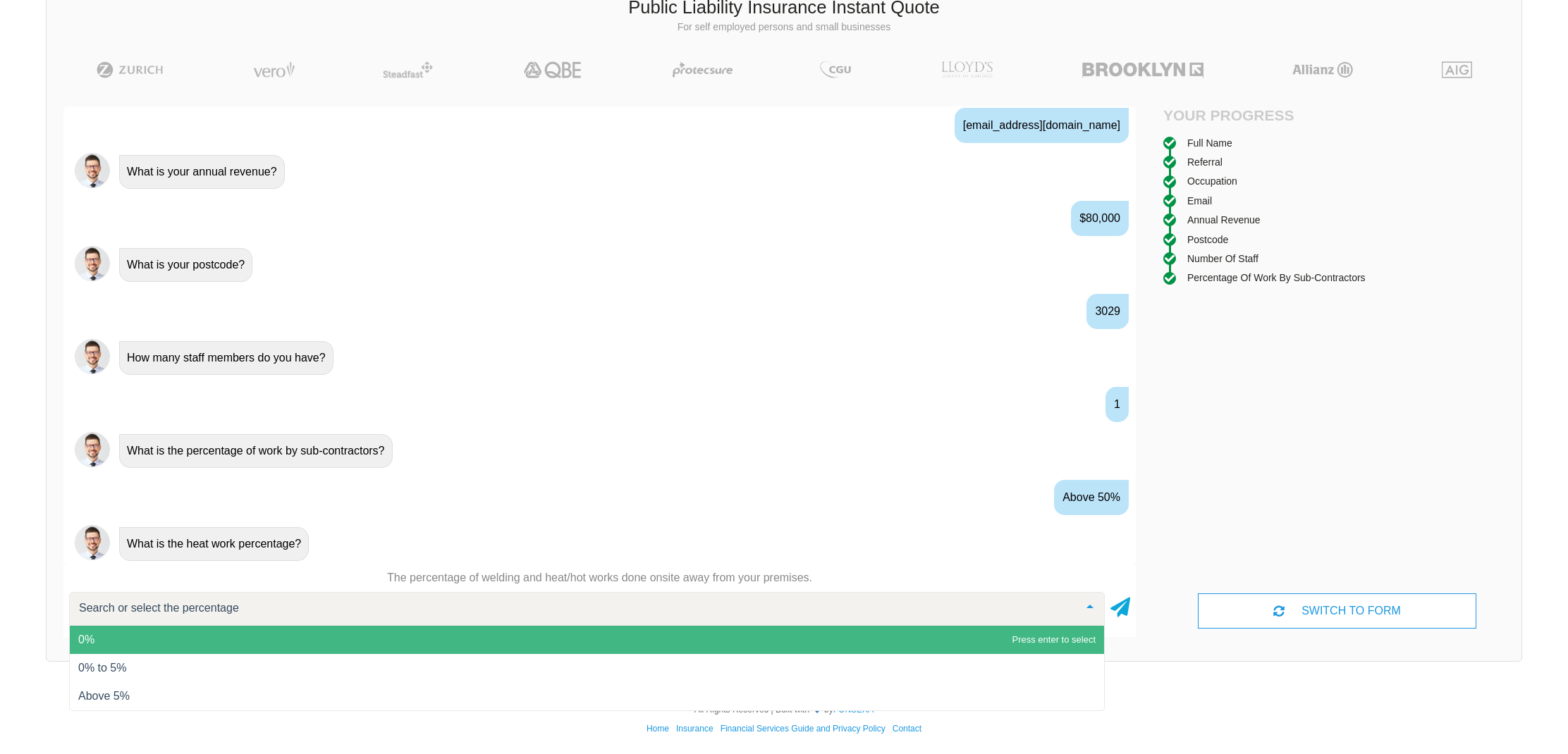
click at [611, 645] on span "0%" at bounding box center [587, 640] width 1034 height 28
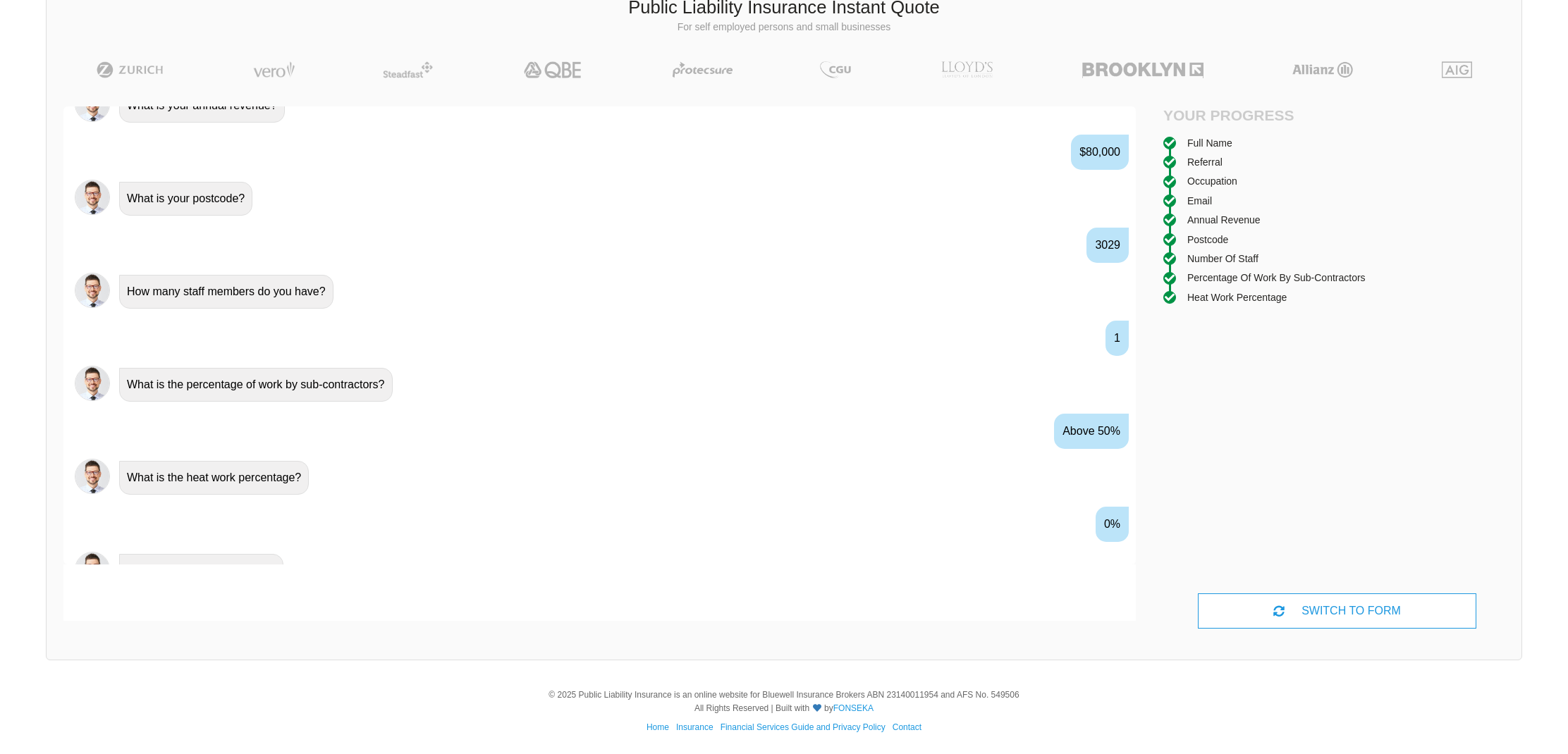
scroll to position [1009, 0]
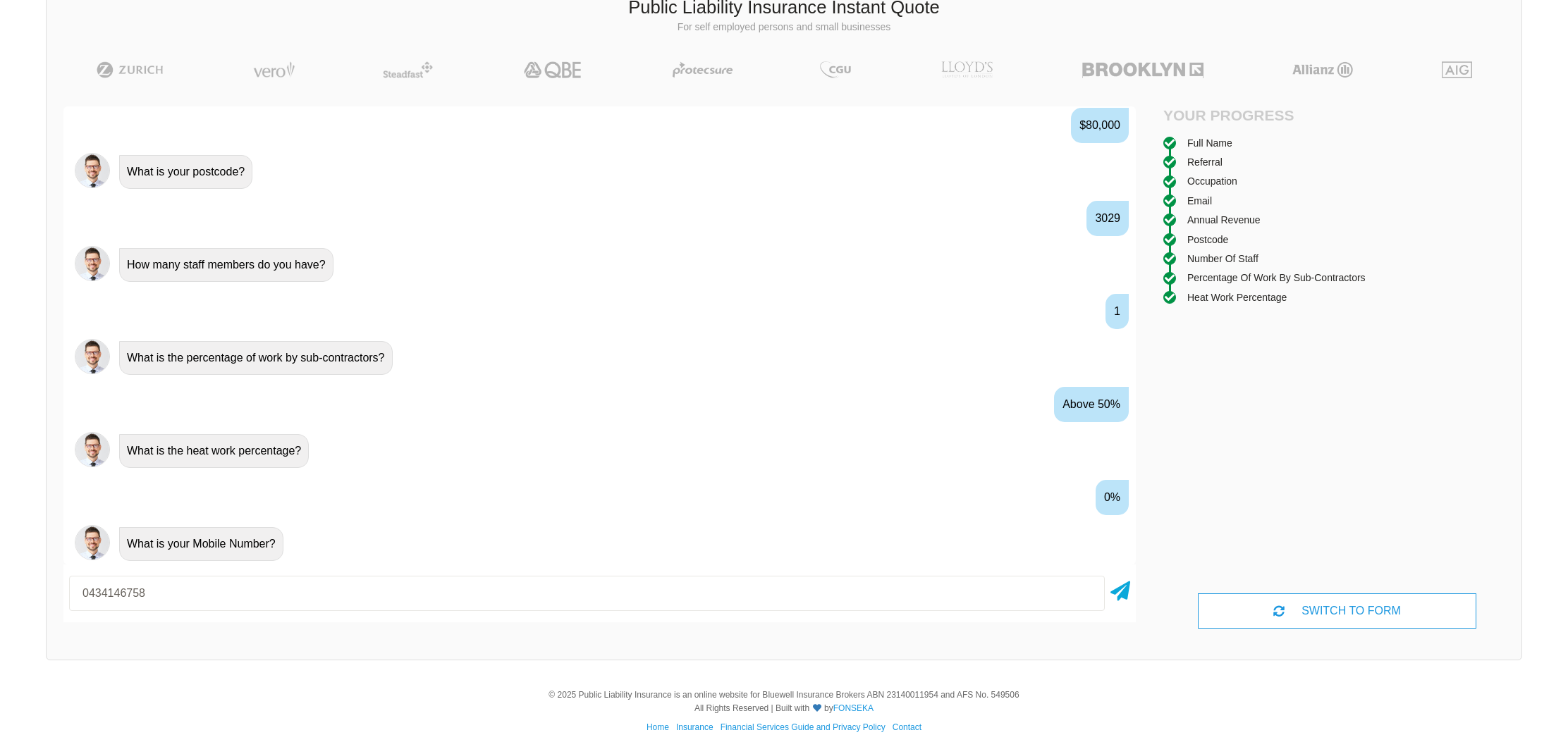
type input "0434146758"
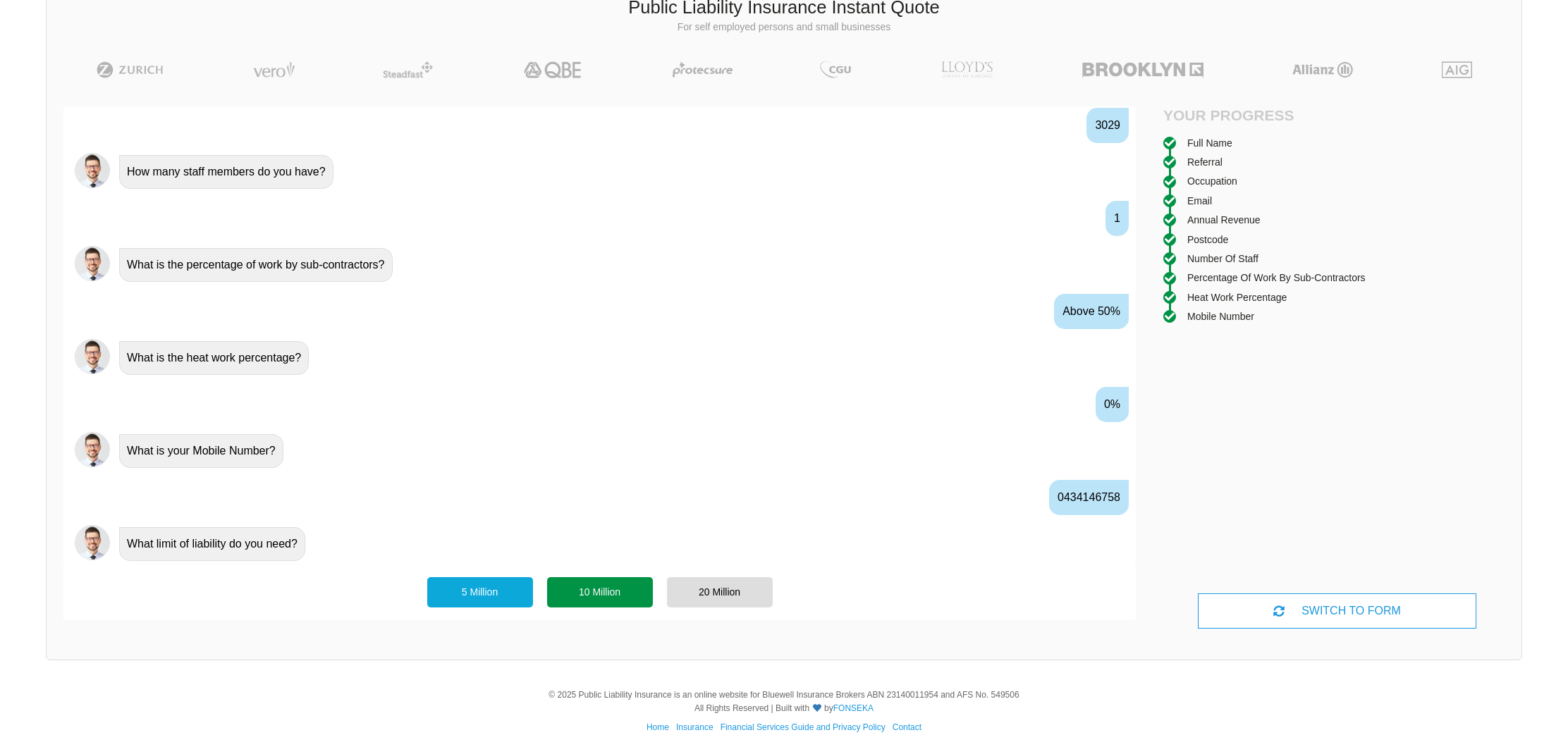
click at [623, 593] on div "10 Million" at bounding box center [599, 592] width 106 height 30
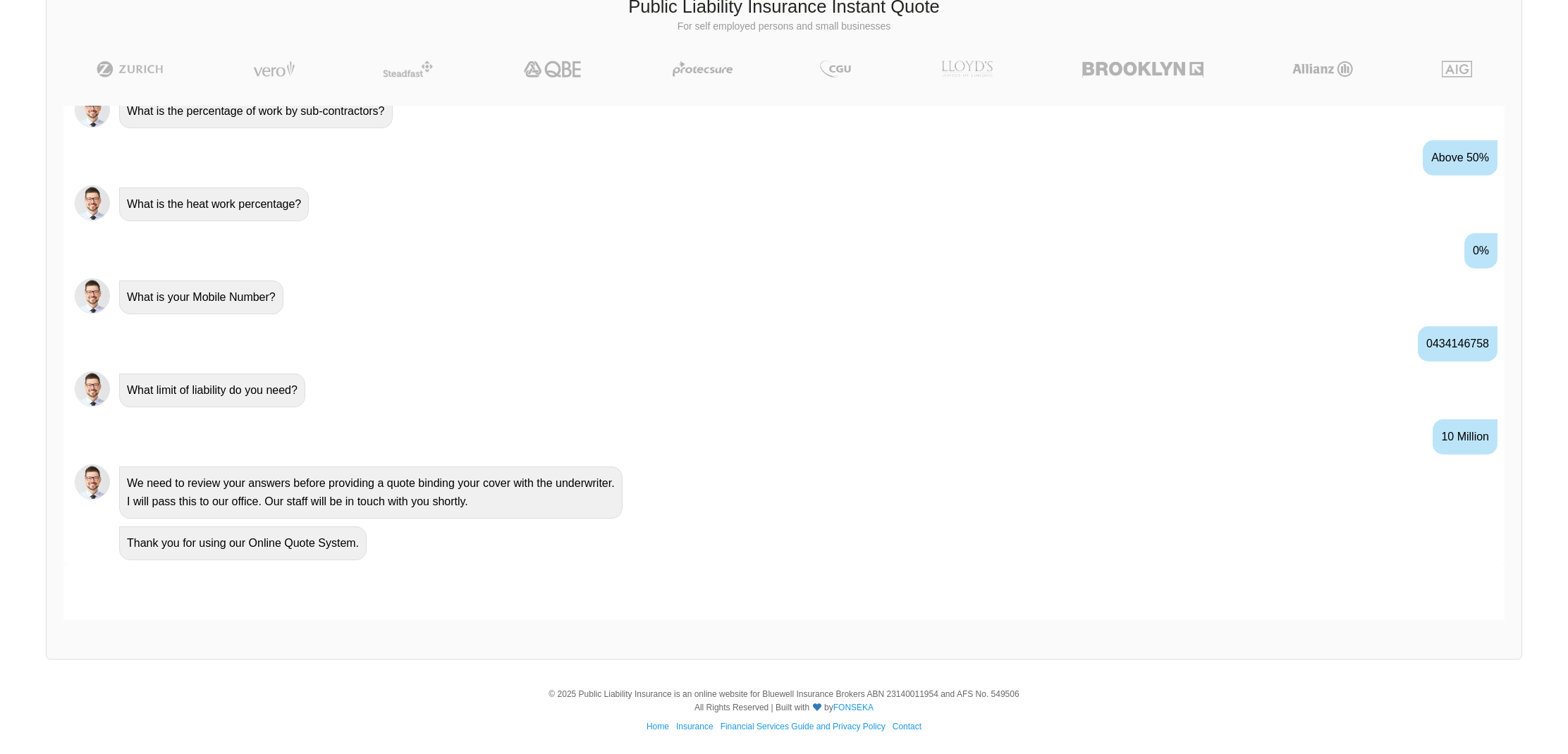
scroll to position [97, 0]
